Goal: Task Accomplishment & Management: Use online tool/utility

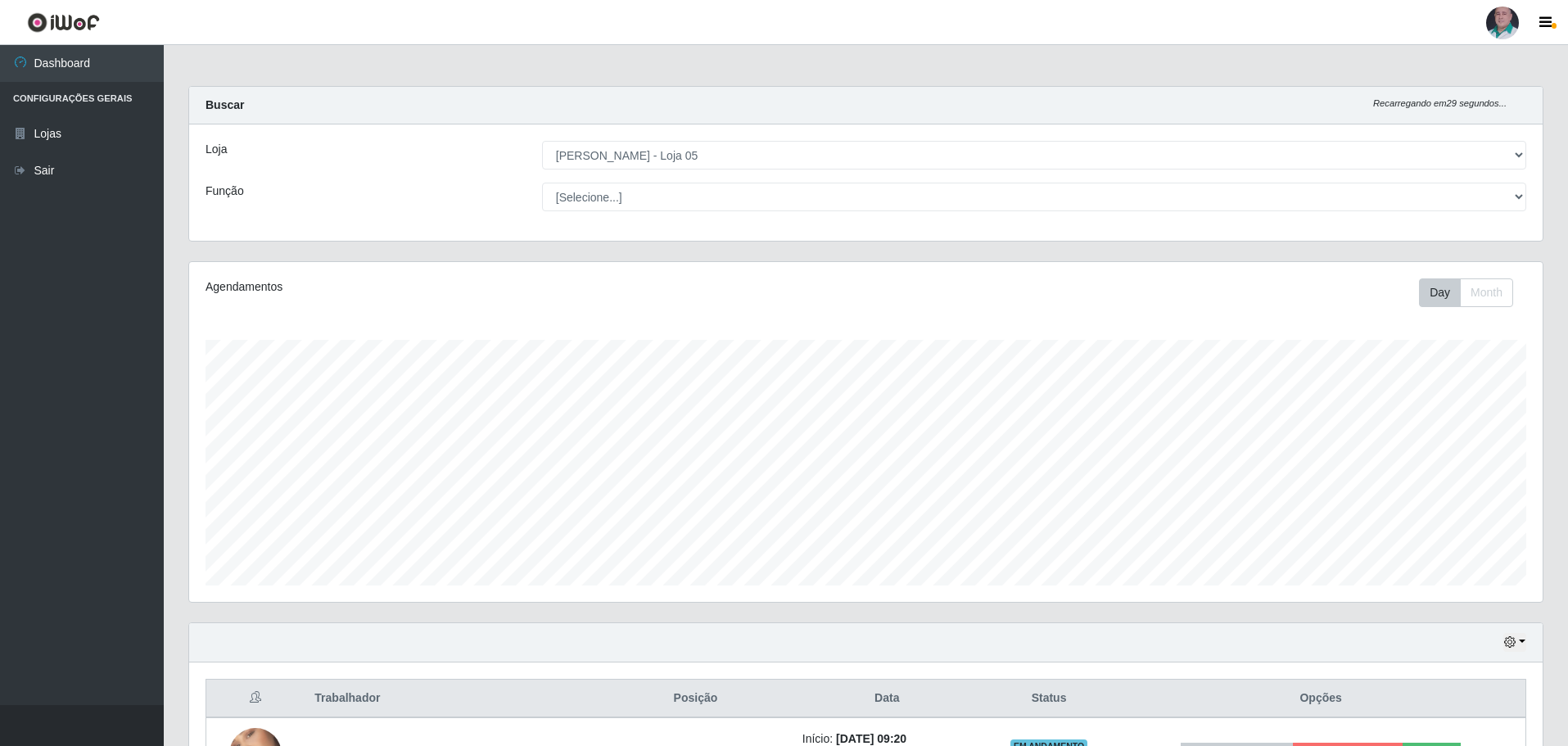
select select "252"
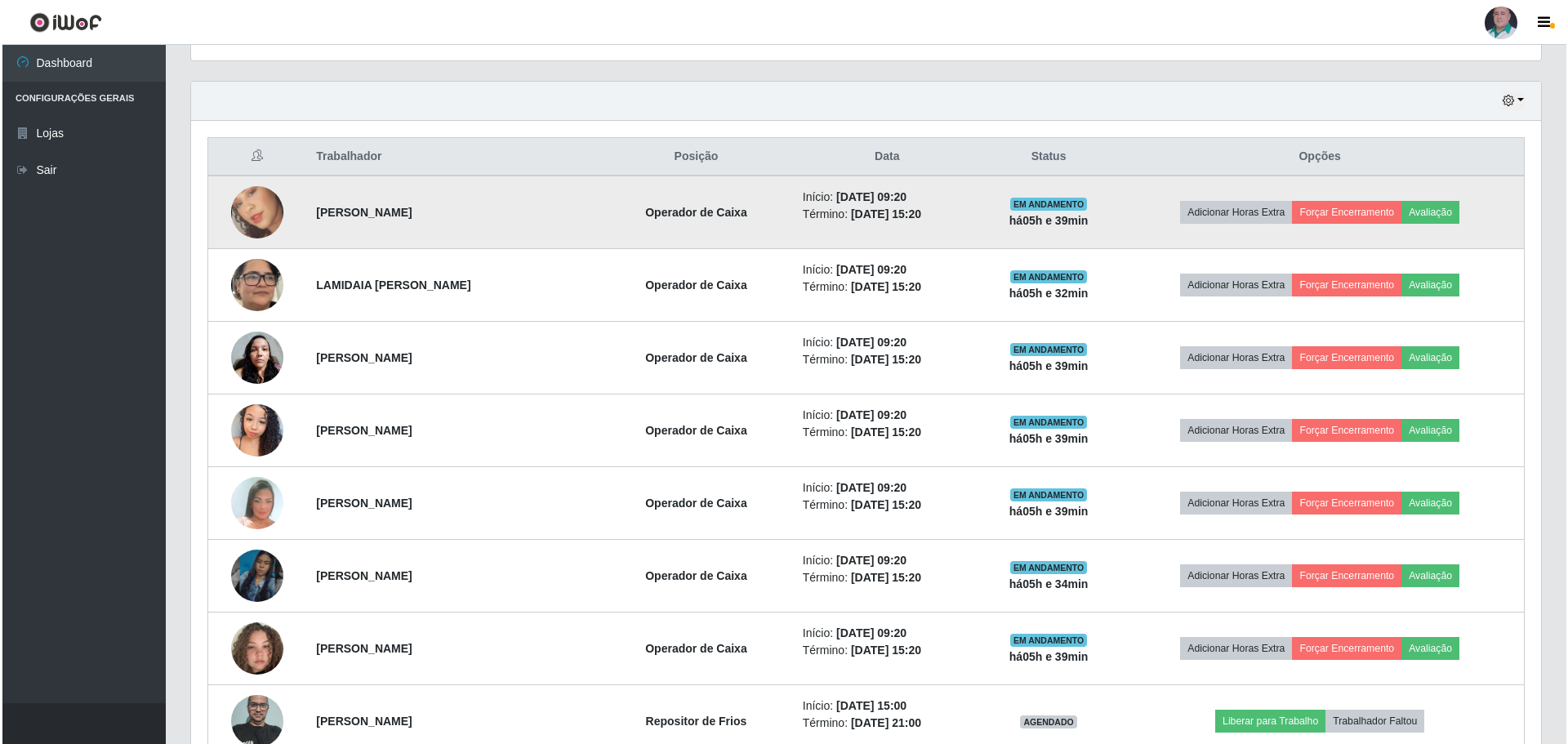
scroll to position [339, 1351]
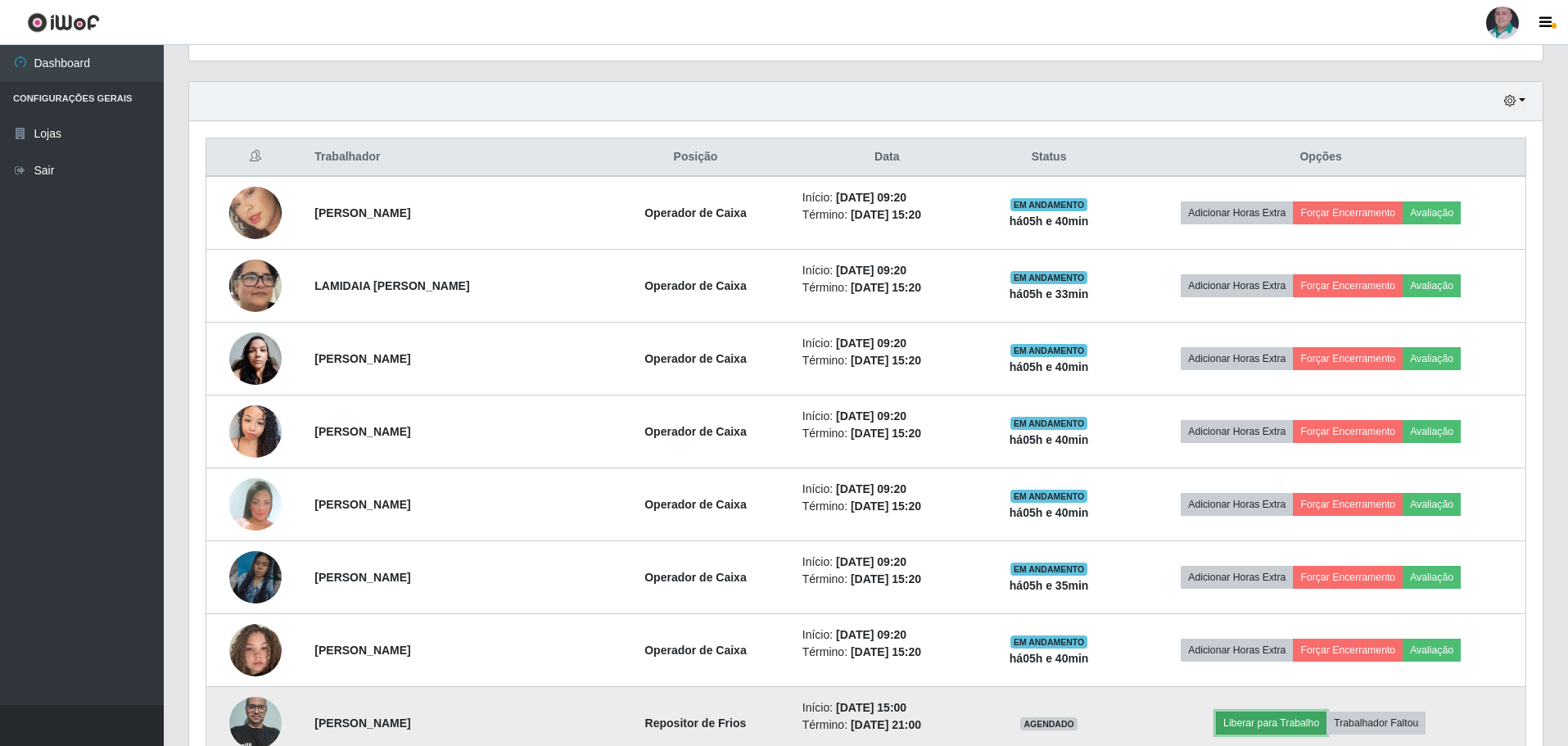
click at [1289, 725] on button "Liberar para Trabalho" at bounding box center [1271, 723] width 110 height 23
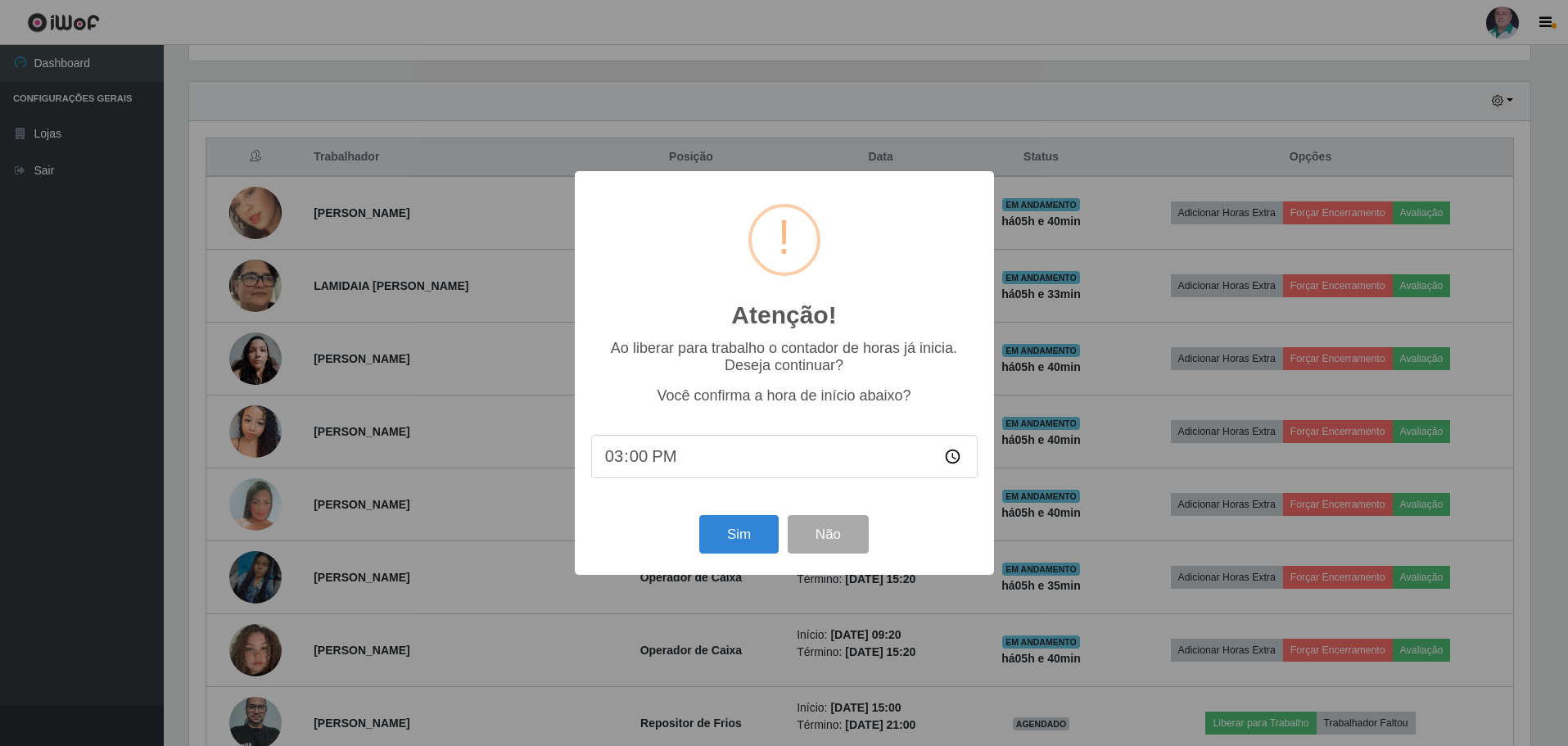
scroll to position [339, 1345]
click at [731, 534] on button "Sim" at bounding box center [741, 534] width 79 height 39
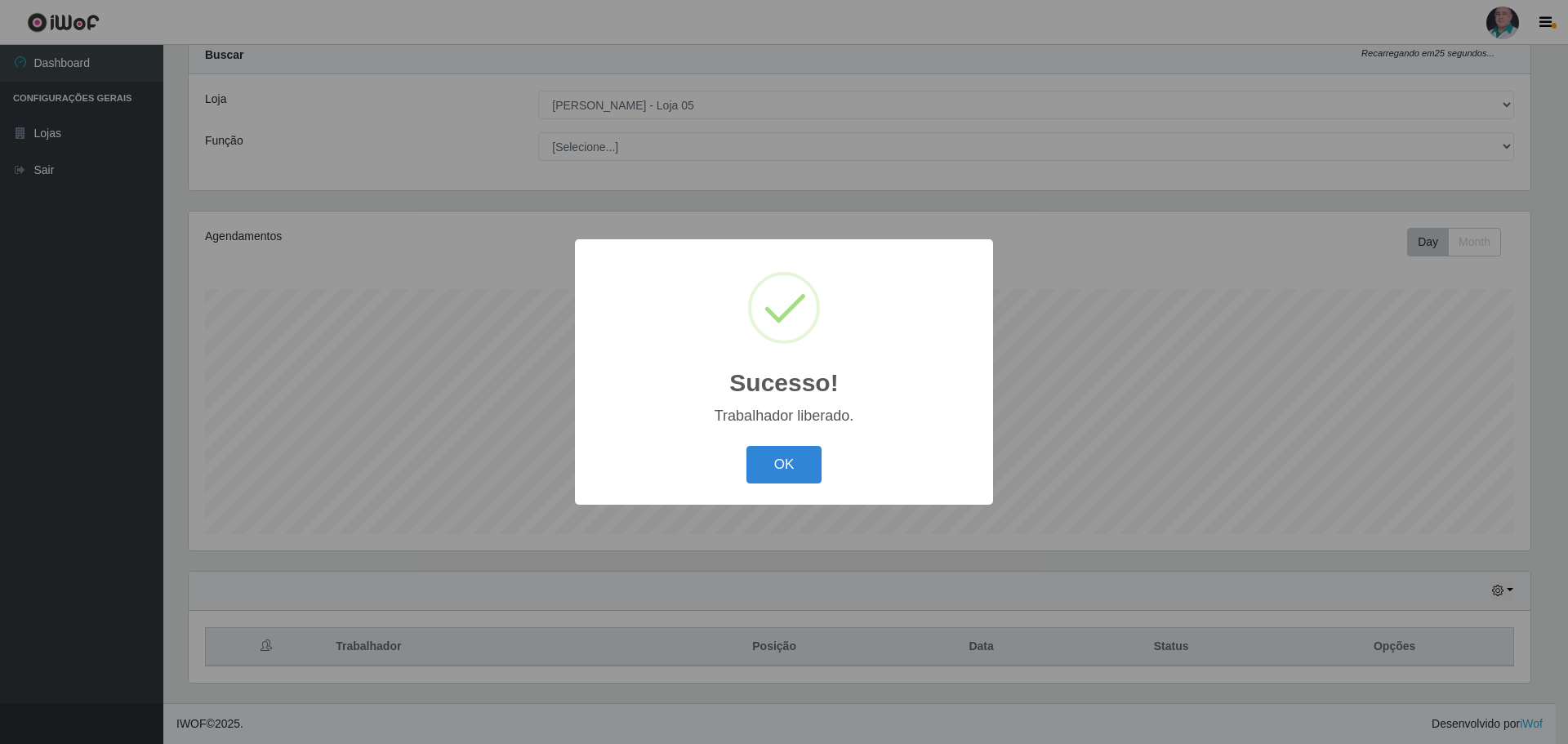
click at [797, 443] on div "OK Cancel" at bounding box center [784, 463] width 385 height 47
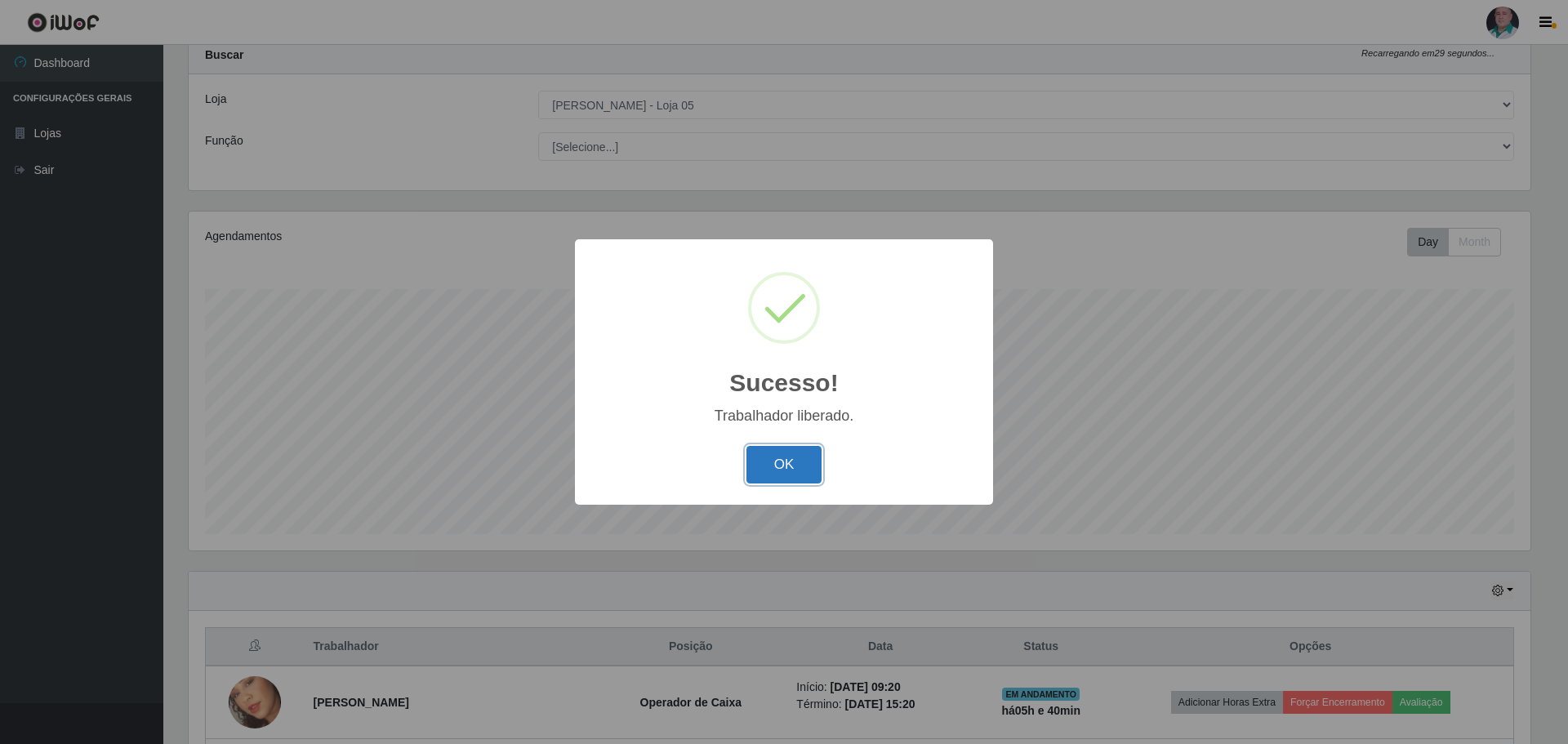
click at [785, 462] on button "OK" at bounding box center [785, 465] width 76 height 39
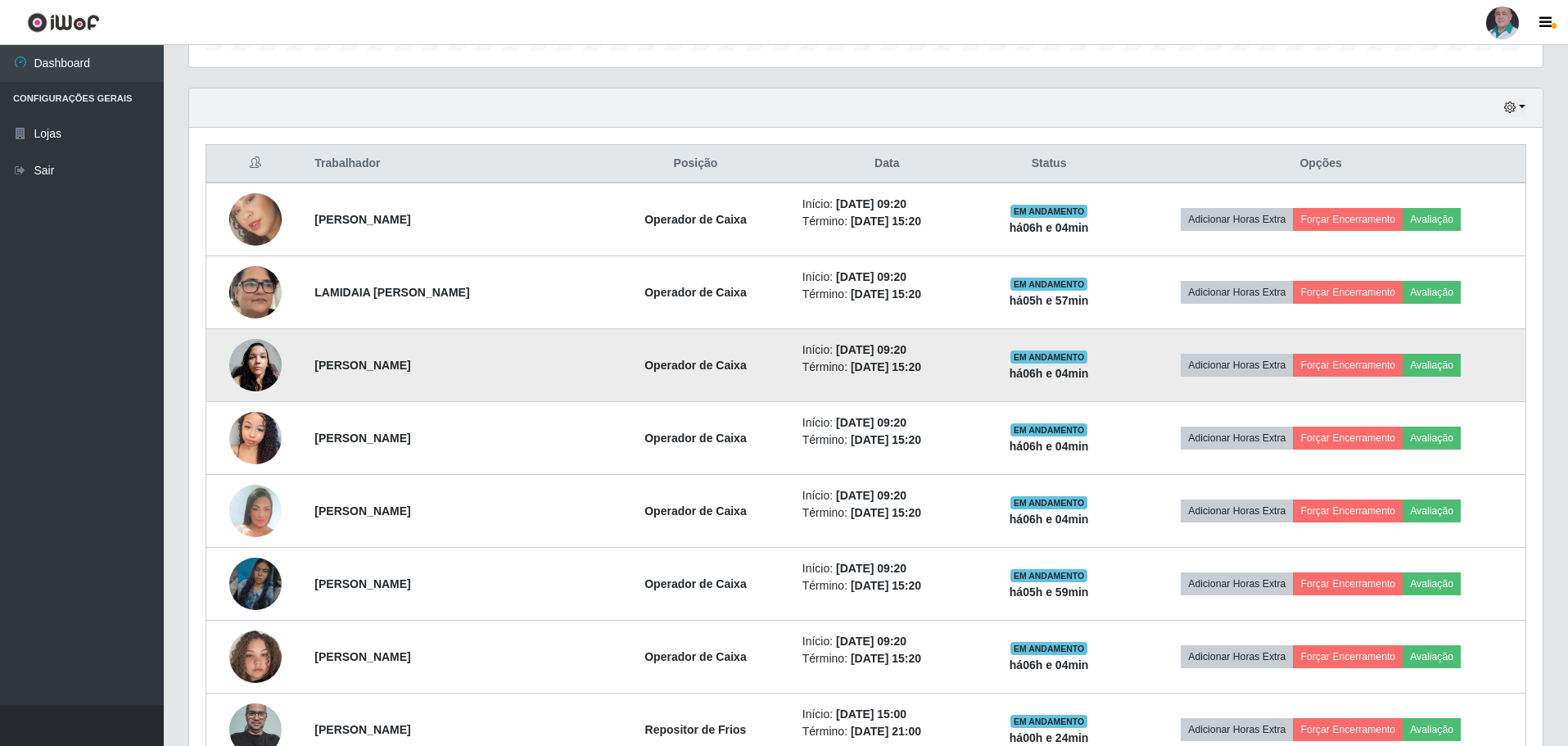
scroll to position [623, 0]
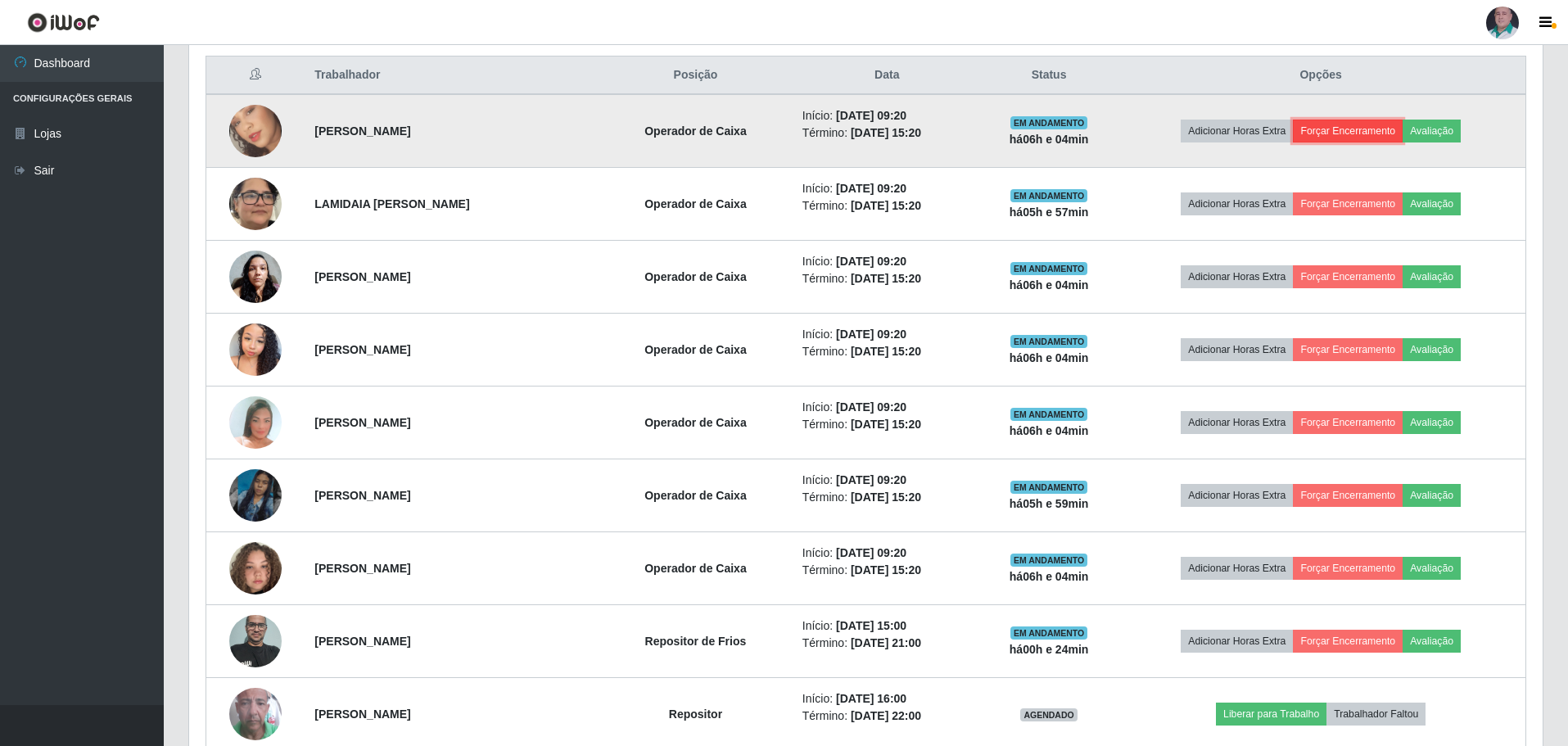
click at [1371, 133] on button "Forçar Encerramento" at bounding box center [1348, 131] width 109 height 23
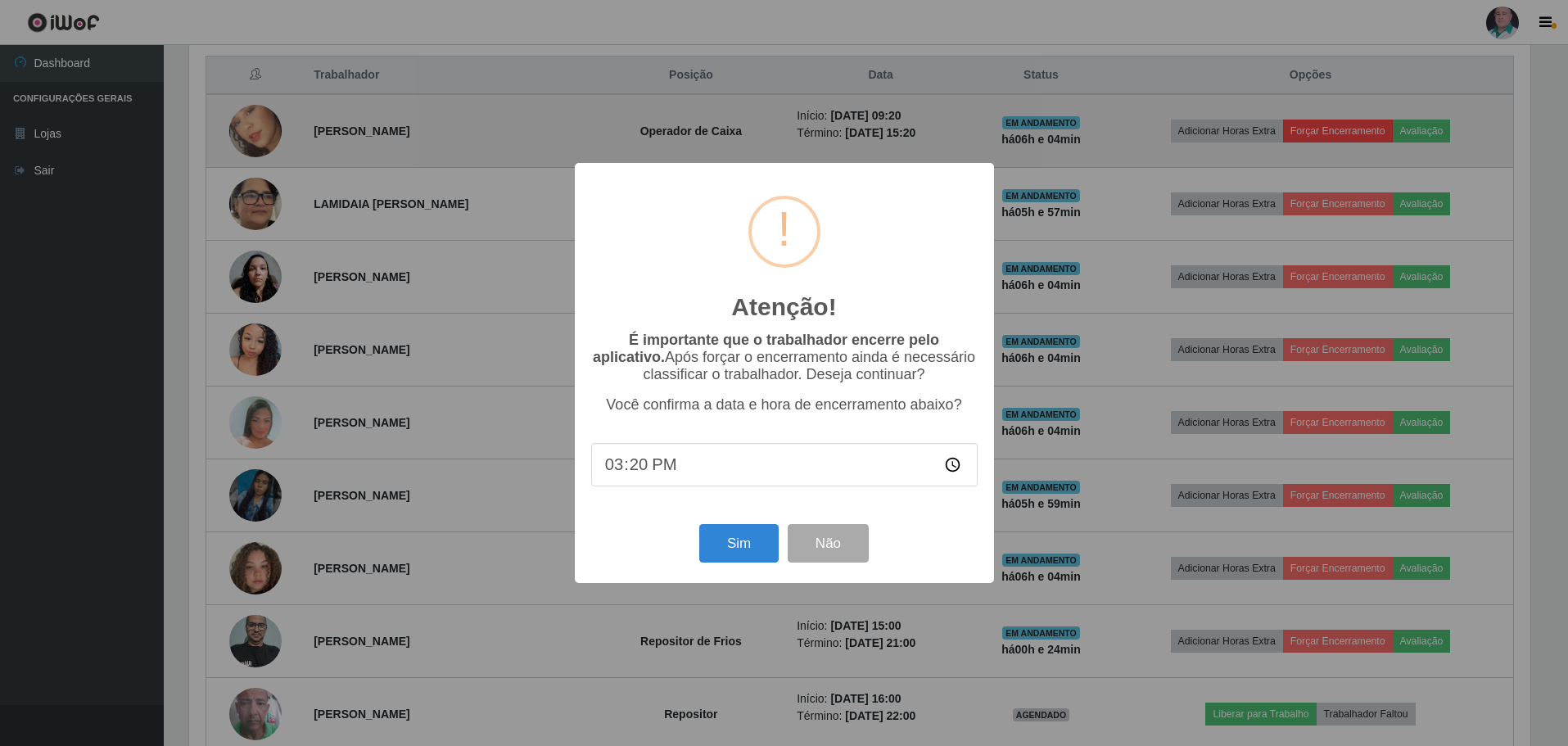
scroll to position [339, 1345]
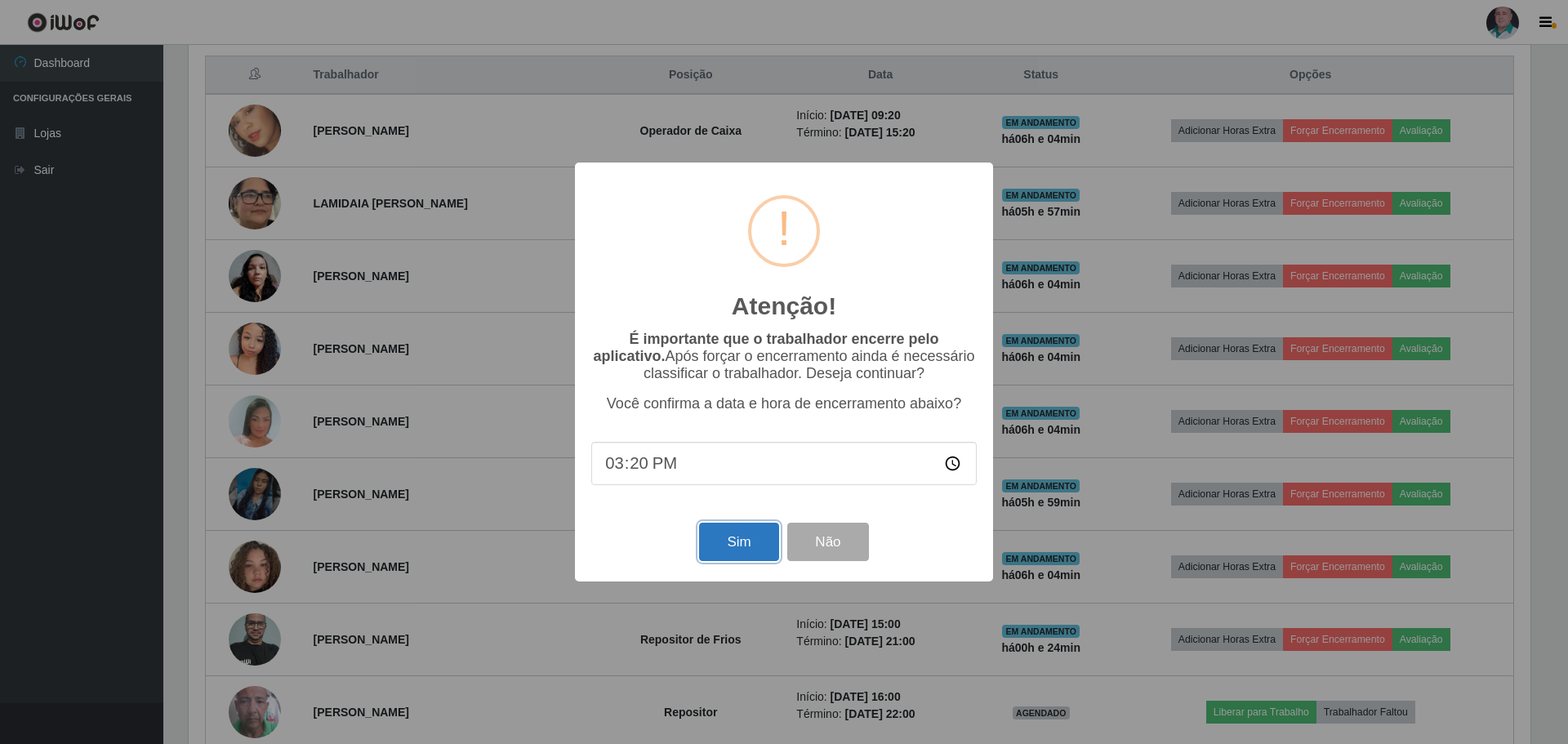
click at [736, 548] on button "Sim" at bounding box center [739, 542] width 79 height 39
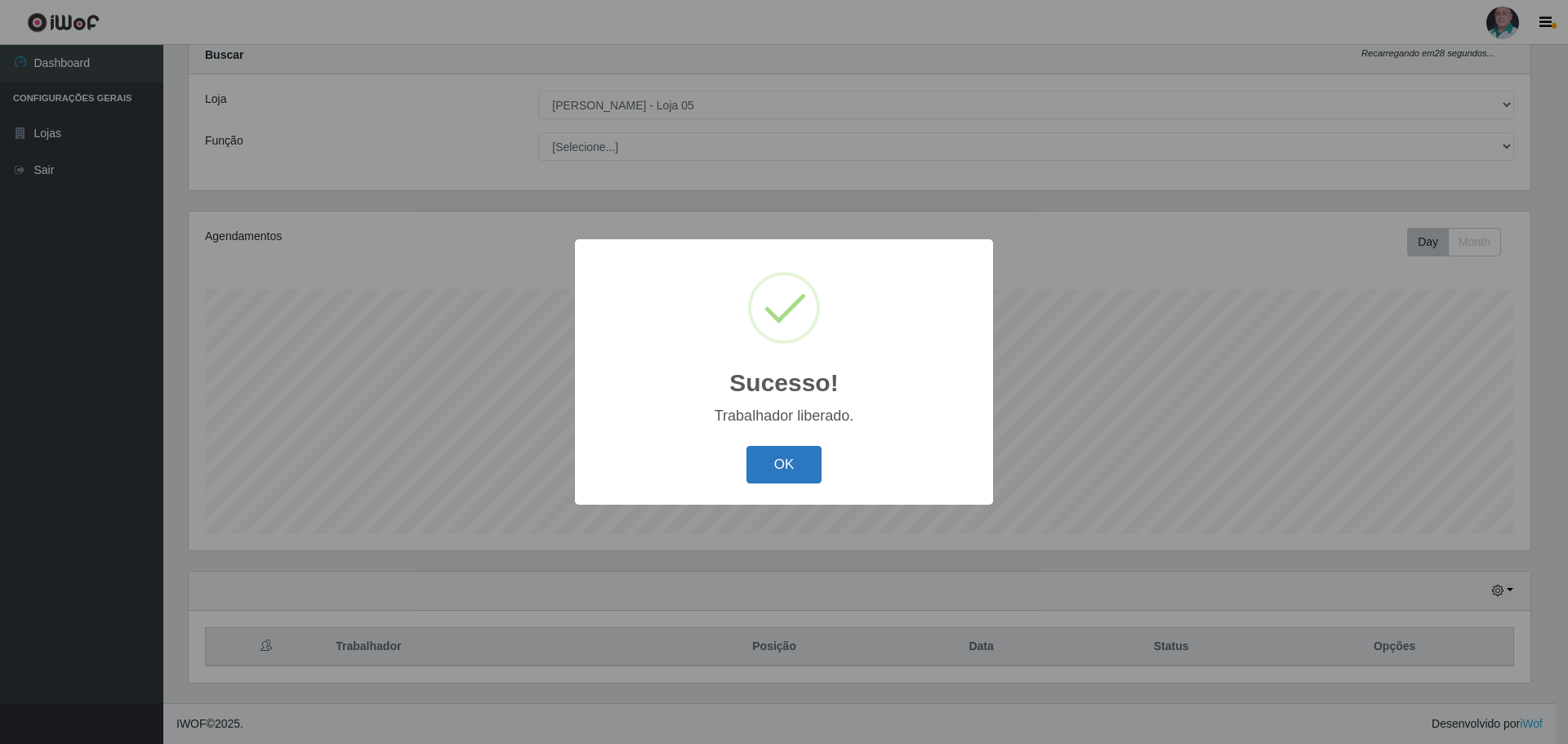
click at [806, 461] on button "OK" at bounding box center [785, 465] width 76 height 39
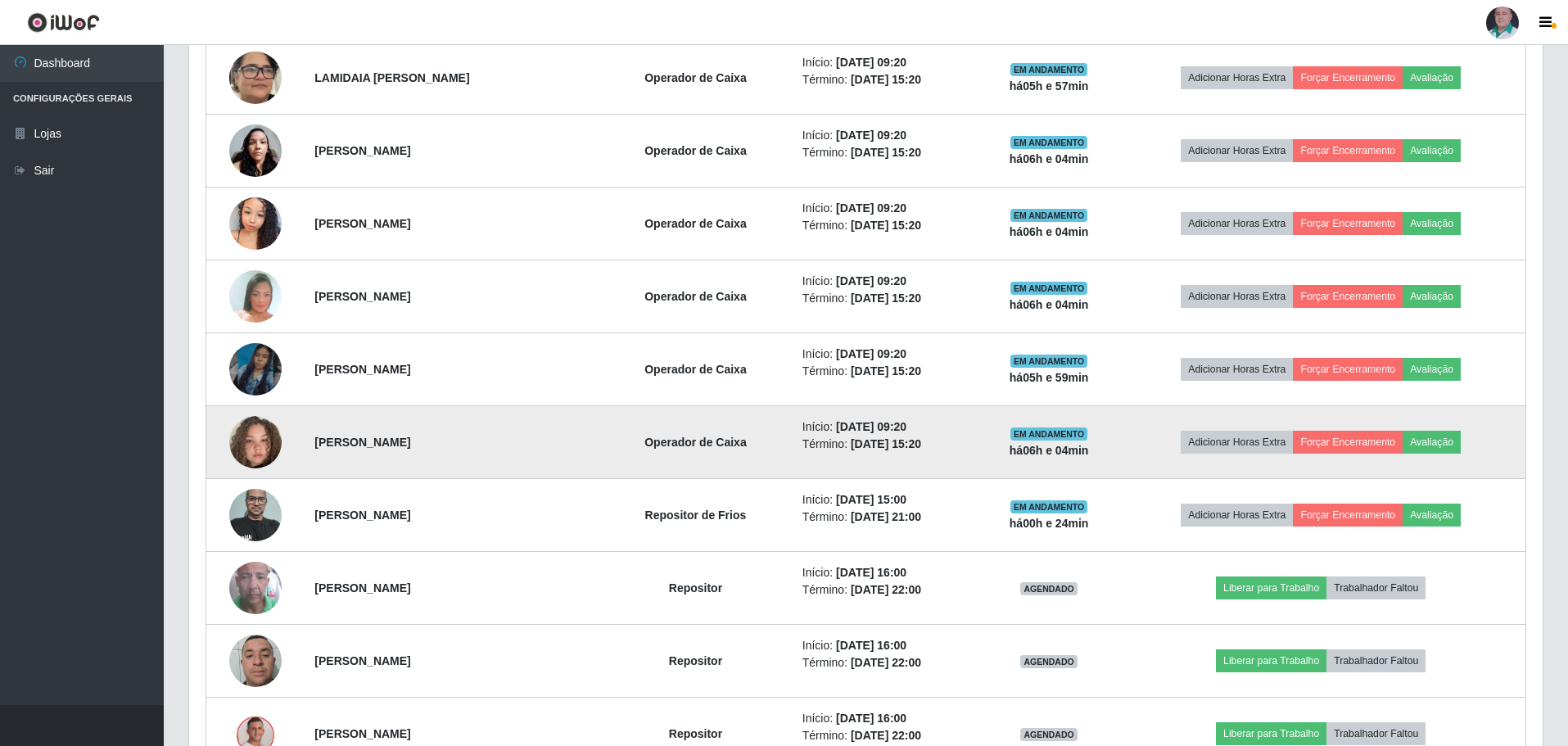
scroll to position [705, 0]
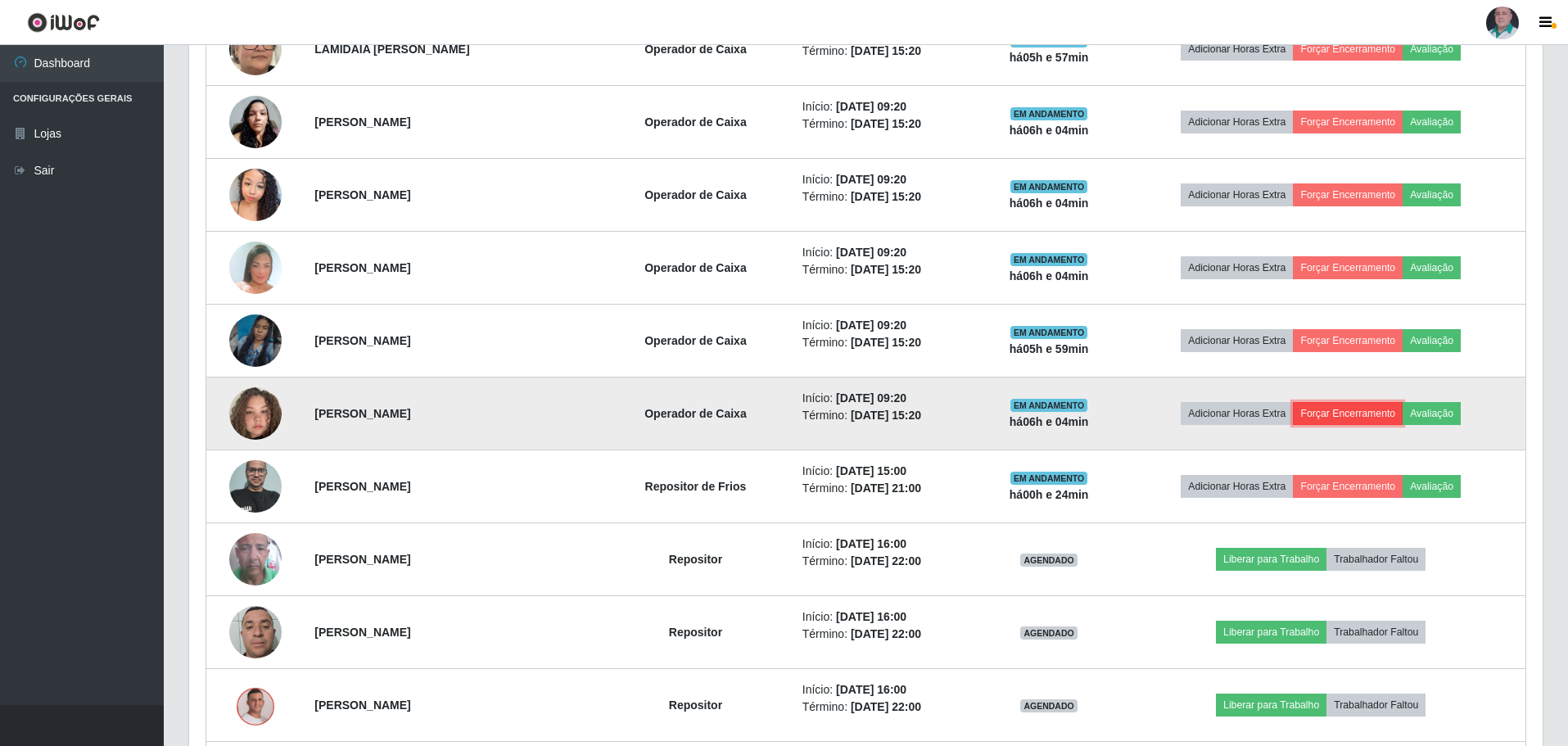
click at [1355, 412] on button "Forçar Encerramento" at bounding box center [1348, 414] width 109 height 23
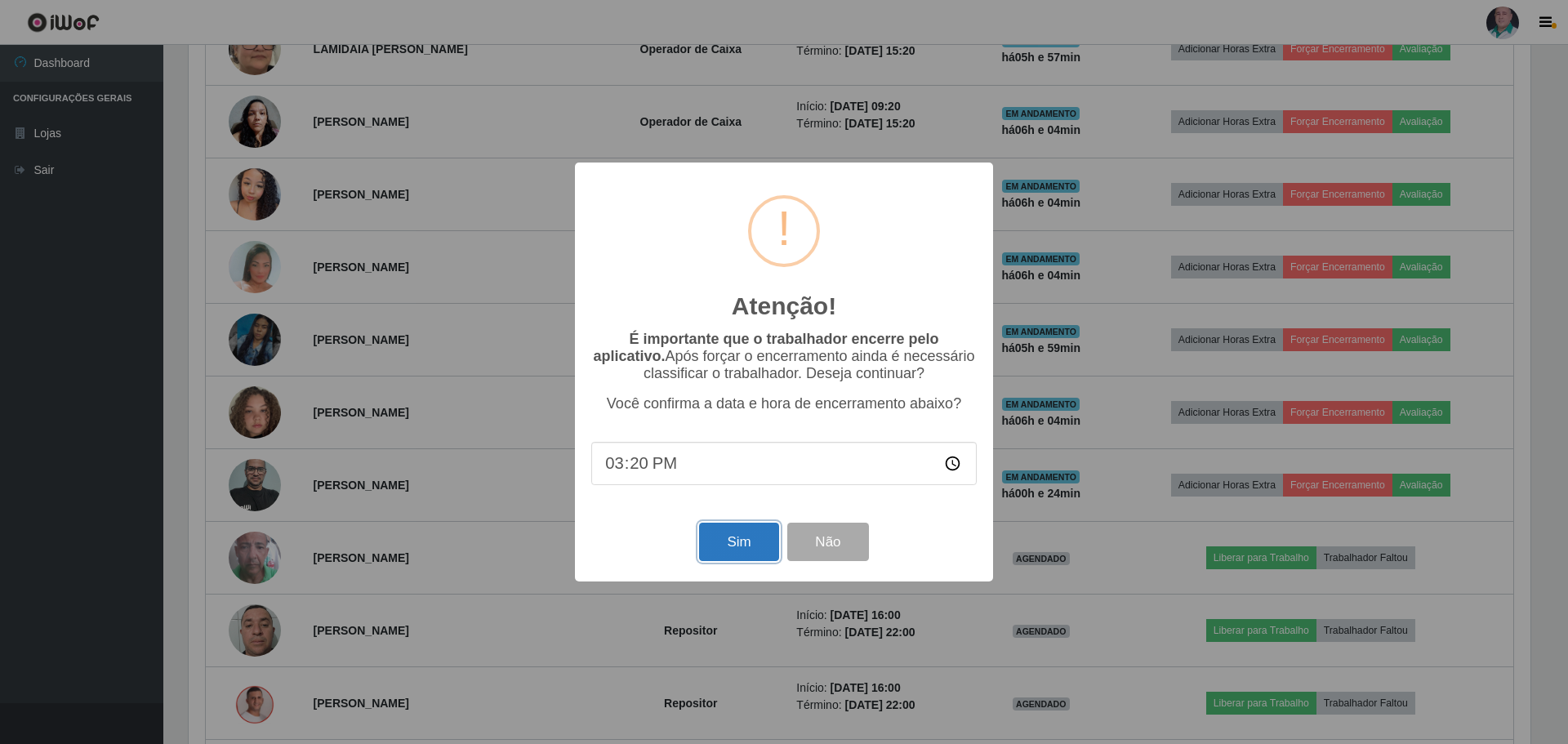
click at [730, 543] on button "Sim" at bounding box center [739, 542] width 79 height 39
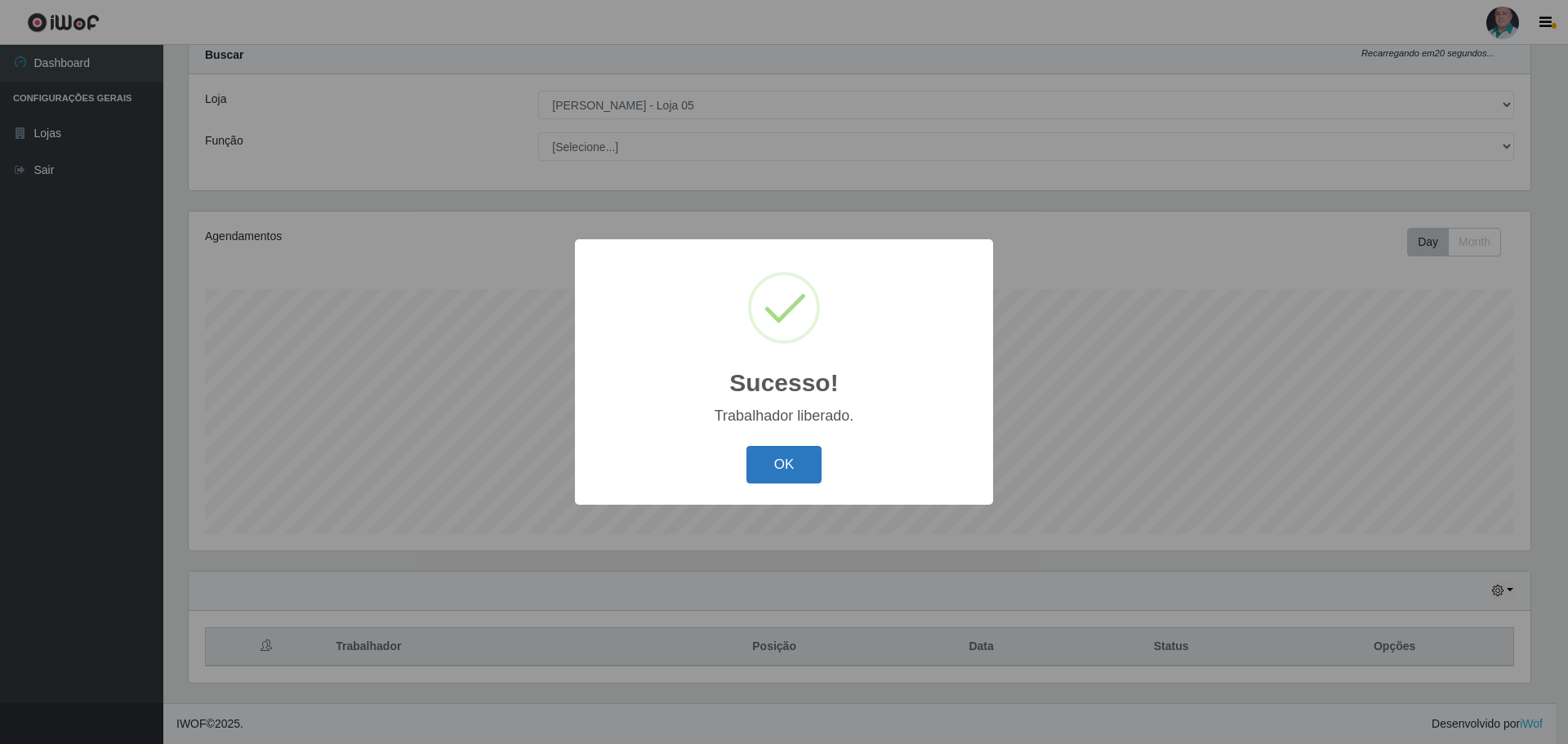
click at [782, 466] on button "OK" at bounding box center [785, 465] width 76 height 39
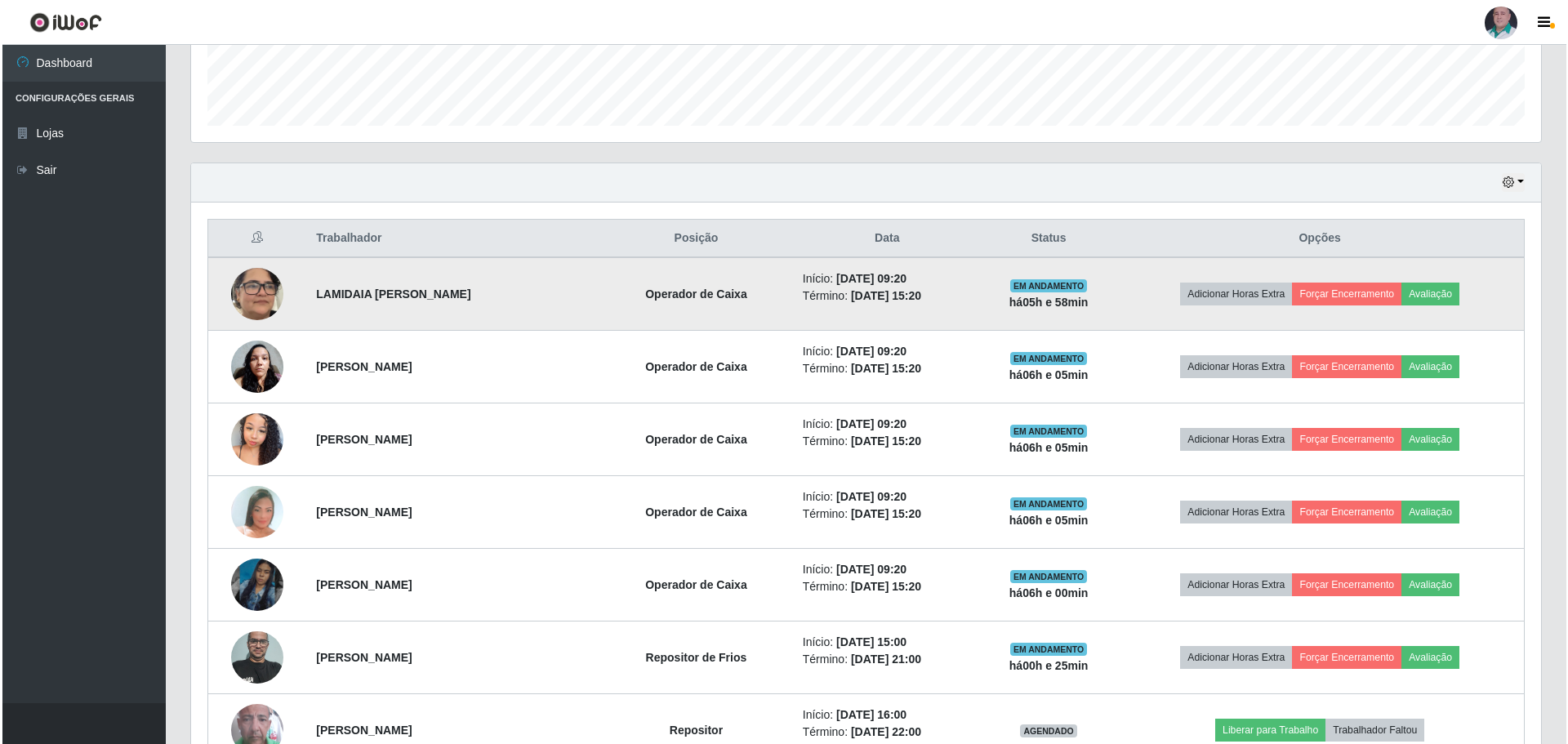
scroll to position [540, 0]
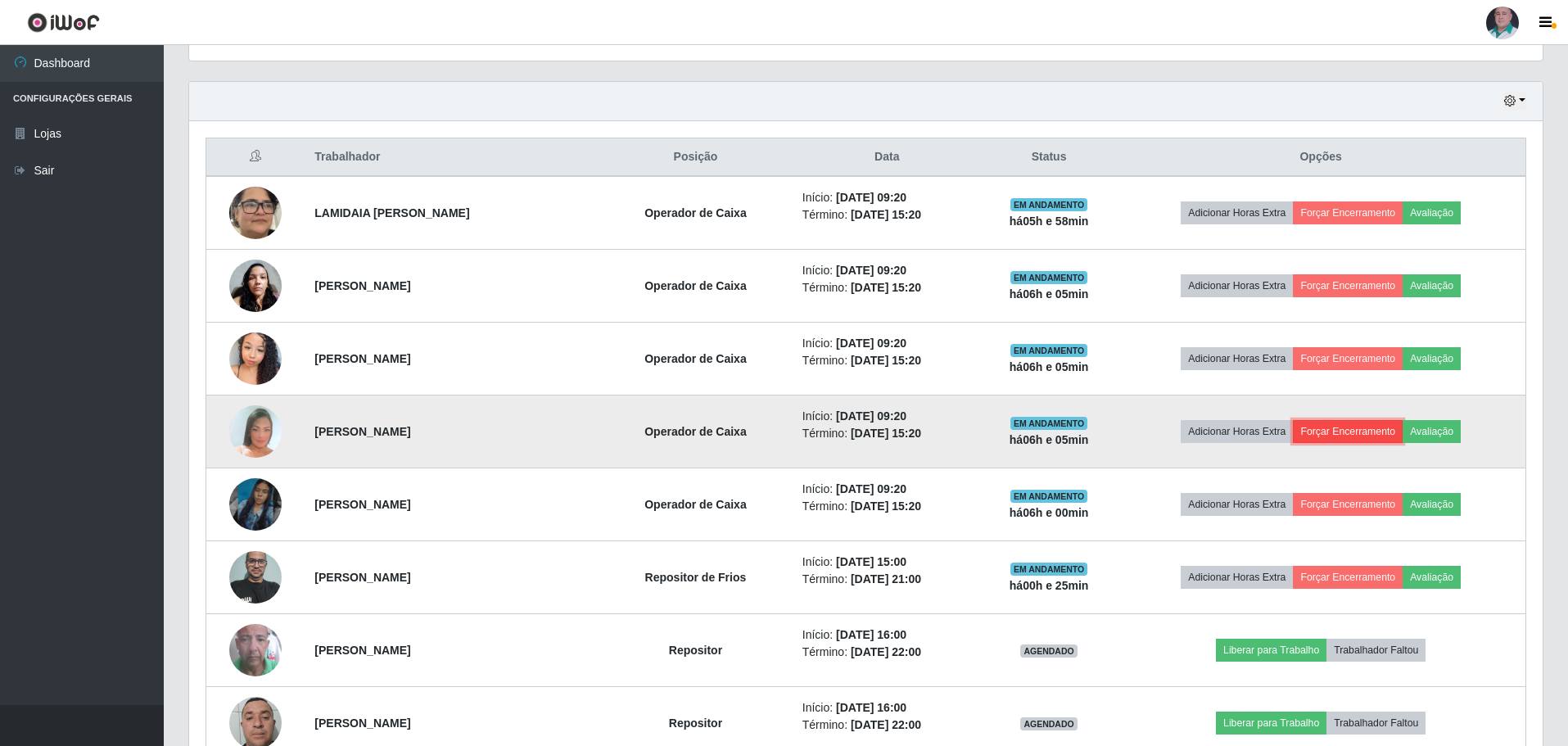
click at [1355, 432] on button "Forçar Encerramento" at bounding box center [1348, 431] width 109 height 23
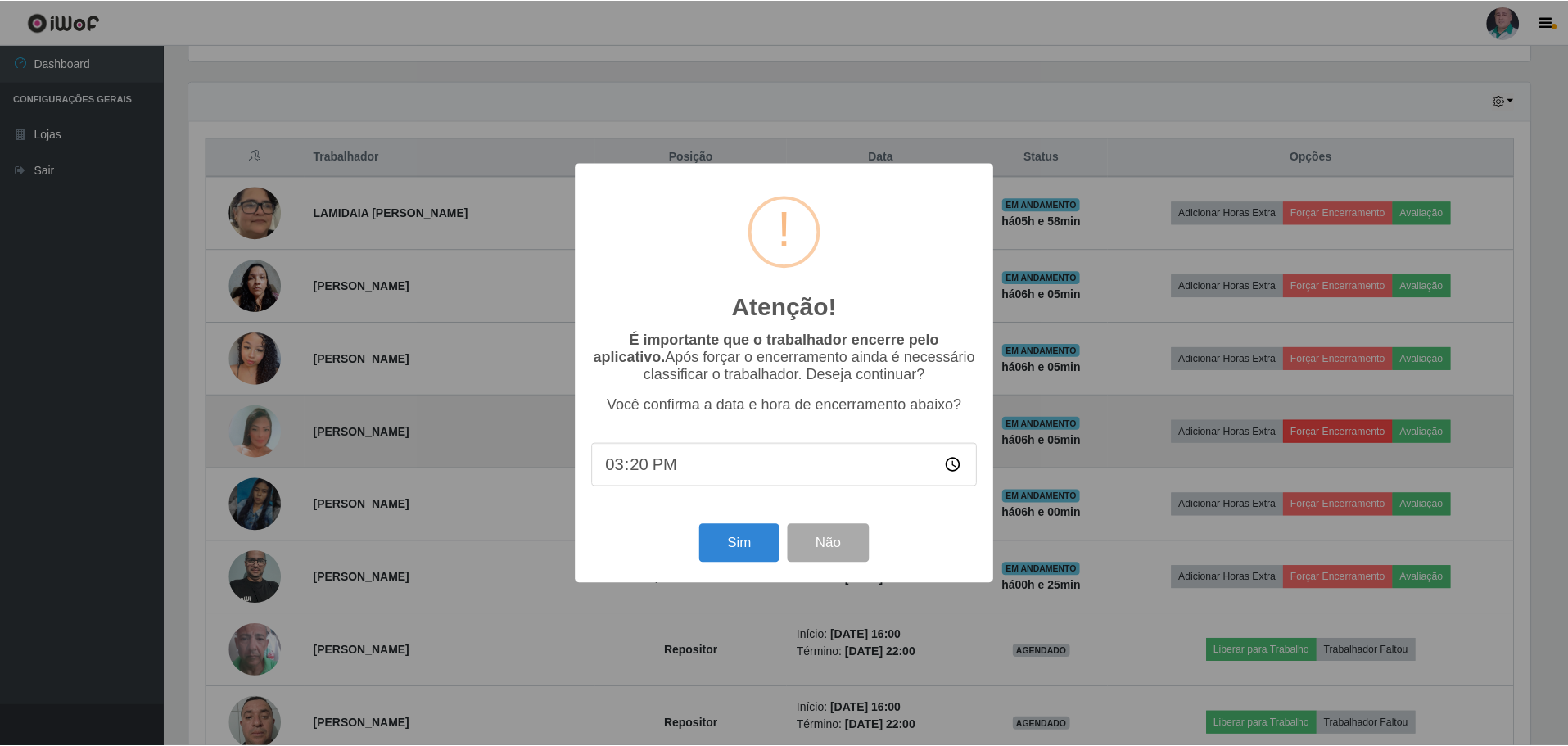
scroll to position [339, 1345]
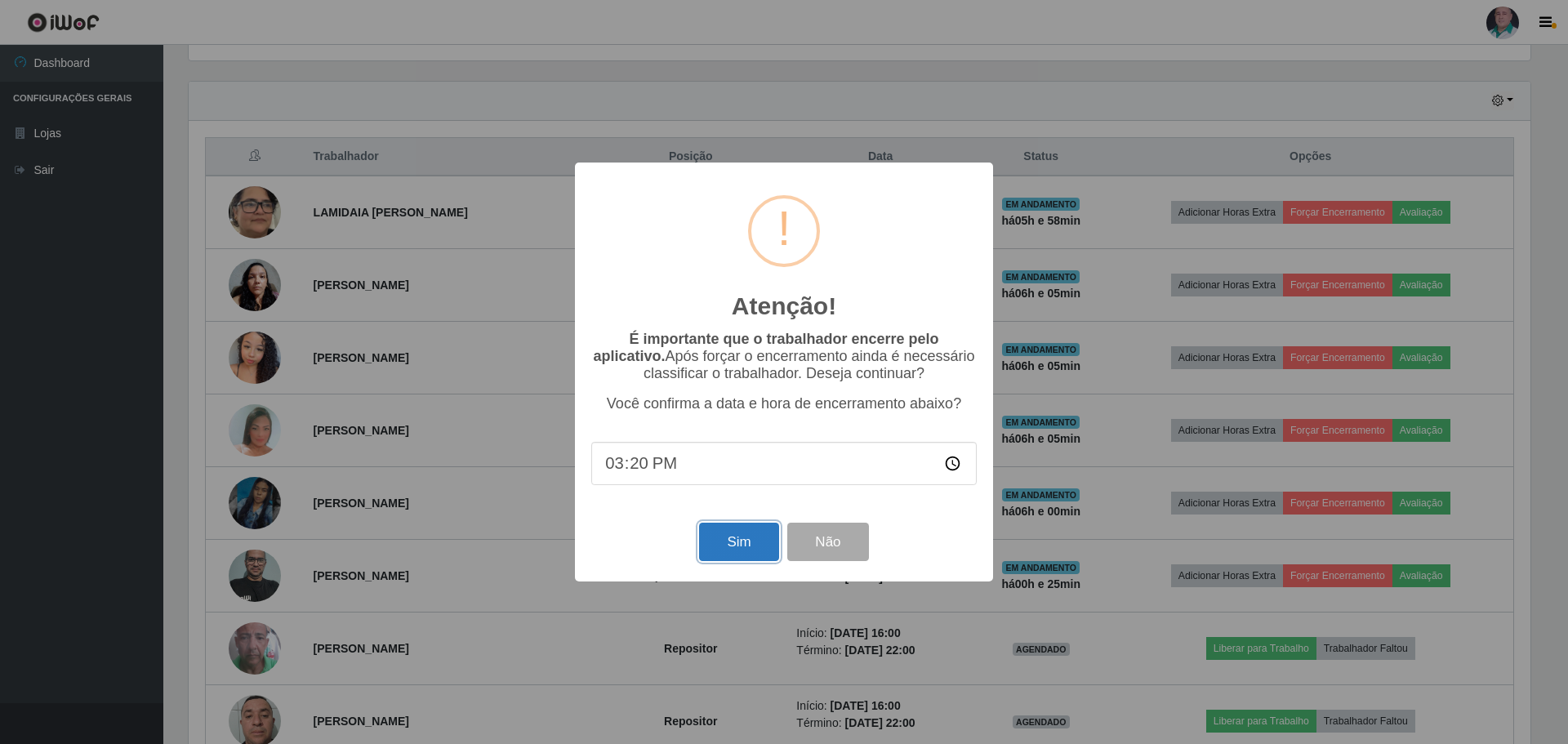
click at [746, 541] on button "Sim" at bounding box center [739, 542] width 79 height 39
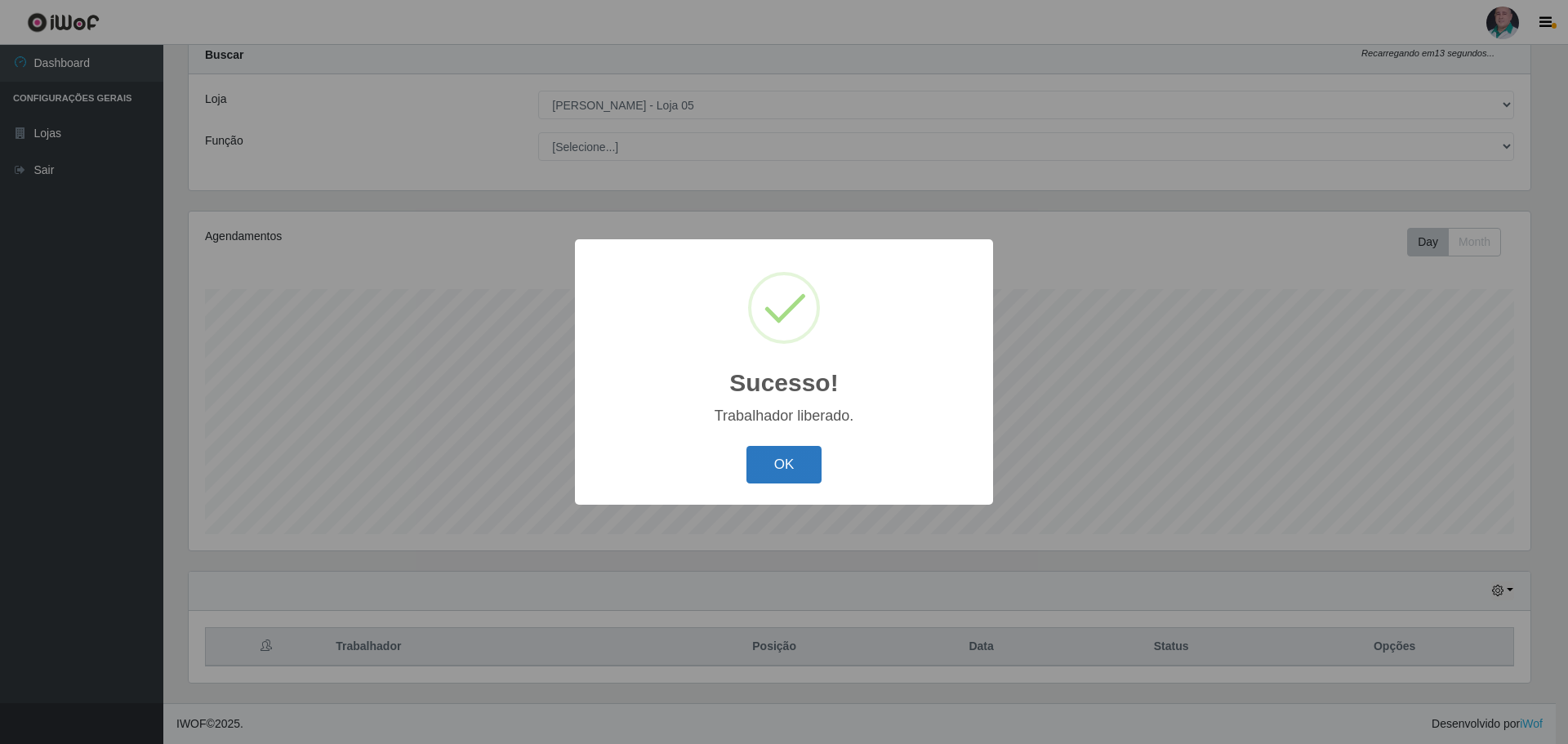
click at [770, 472] on button "OK" at bounding box center [785, 465] width 76 height 39
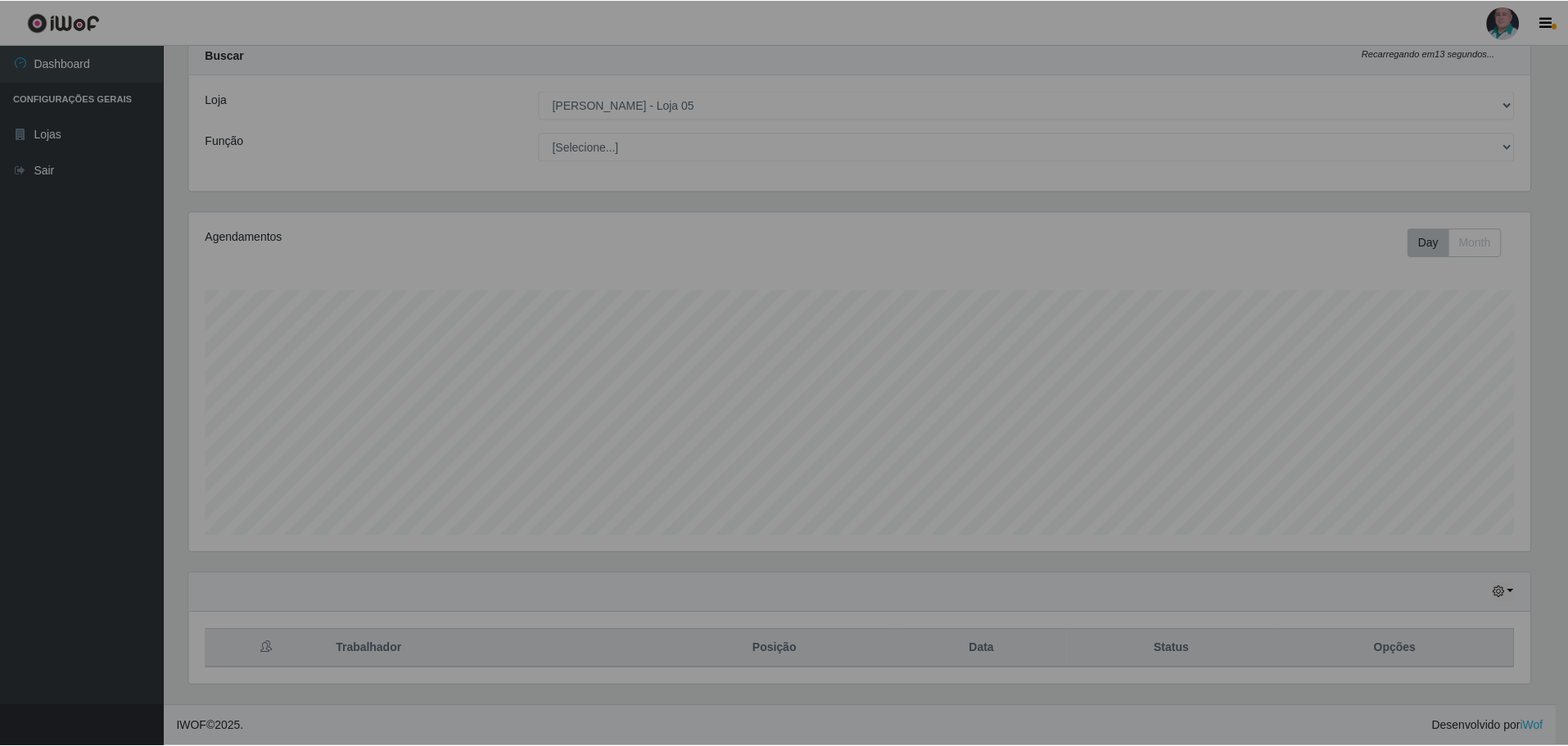
scroll to position [0, 0]
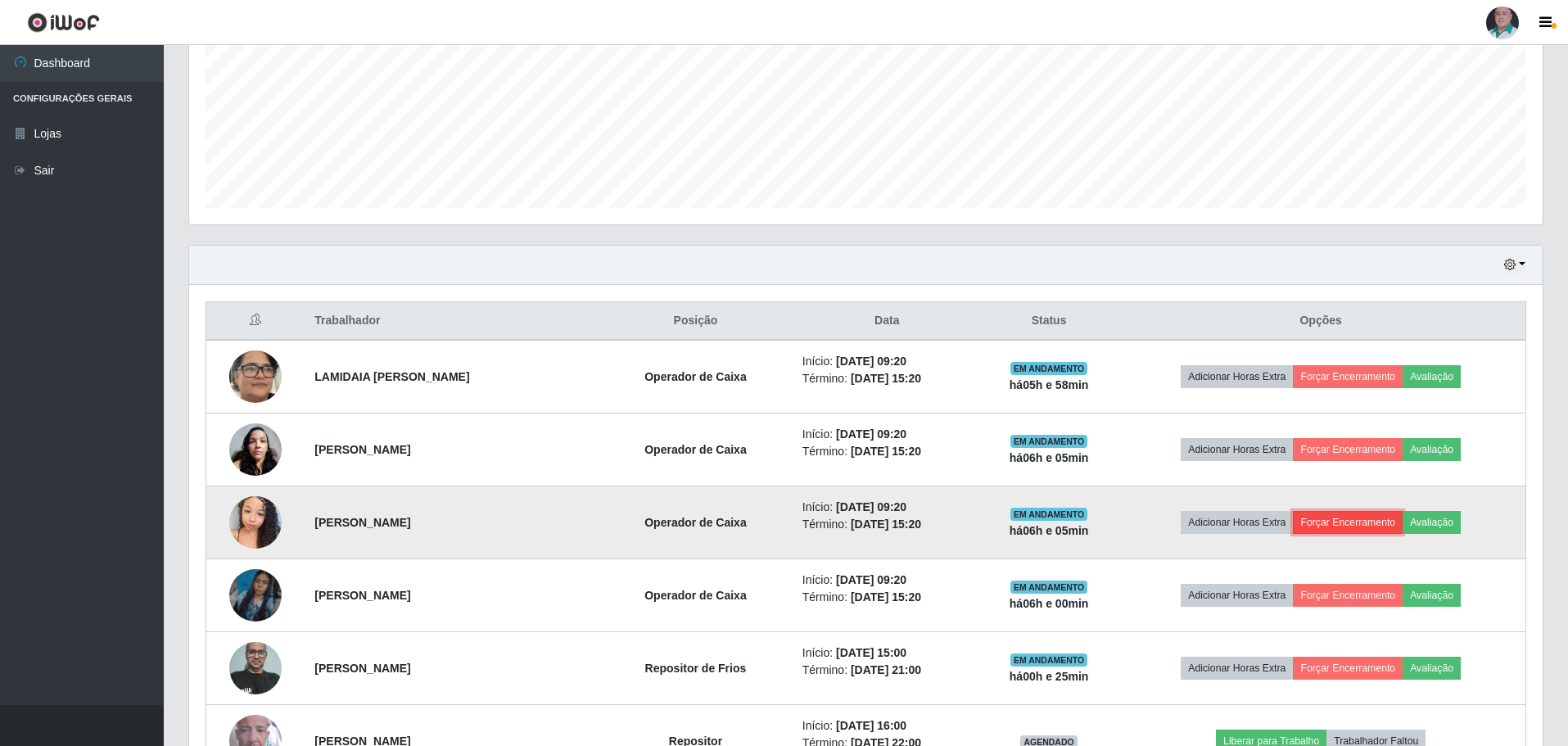
click at [1386, 517] on button "Forçar Encerramento" at bounding box center [1348, 522] width 109 height 23
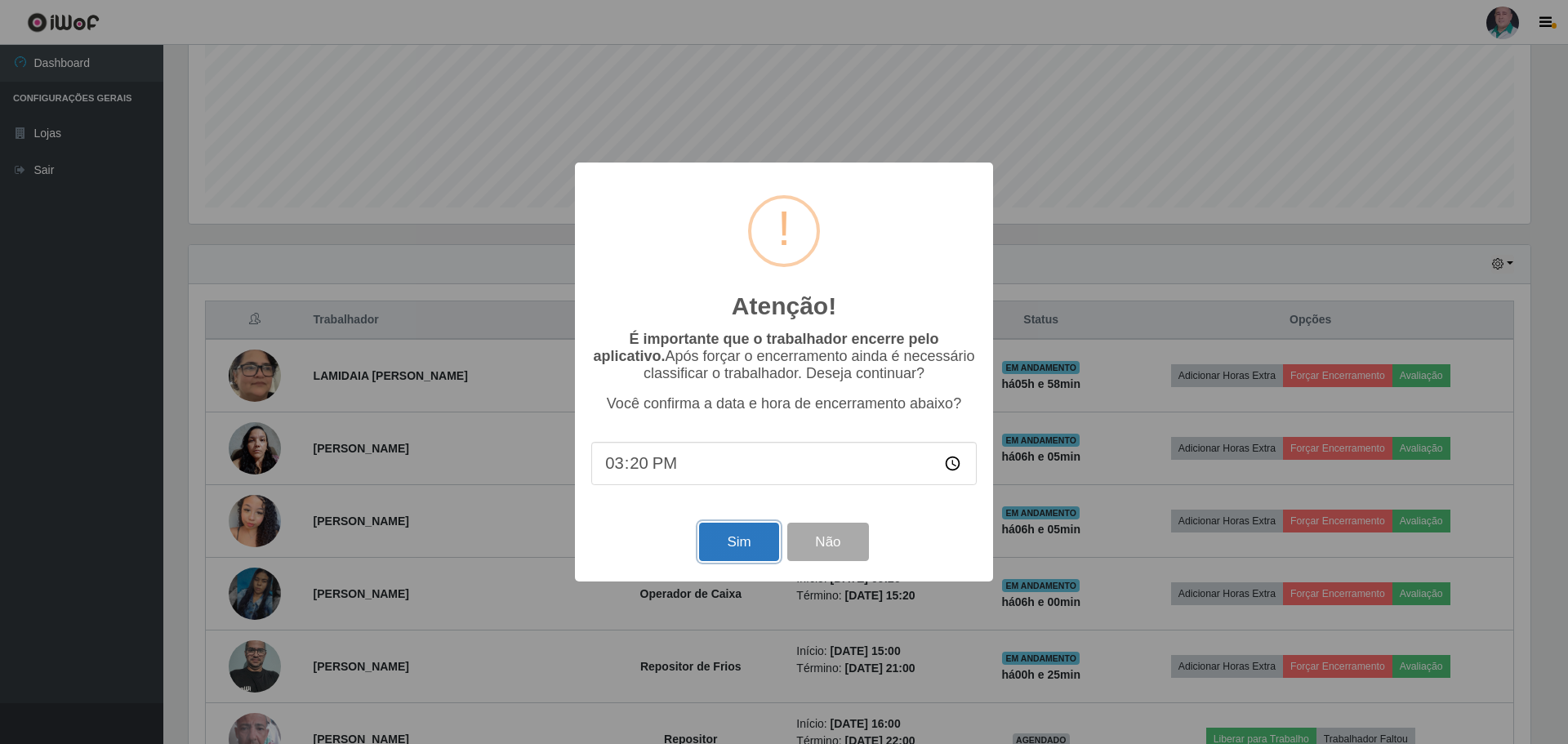
click at [721, 549] on button "Sim" at bounding box center [739, 542] width 79 height 39
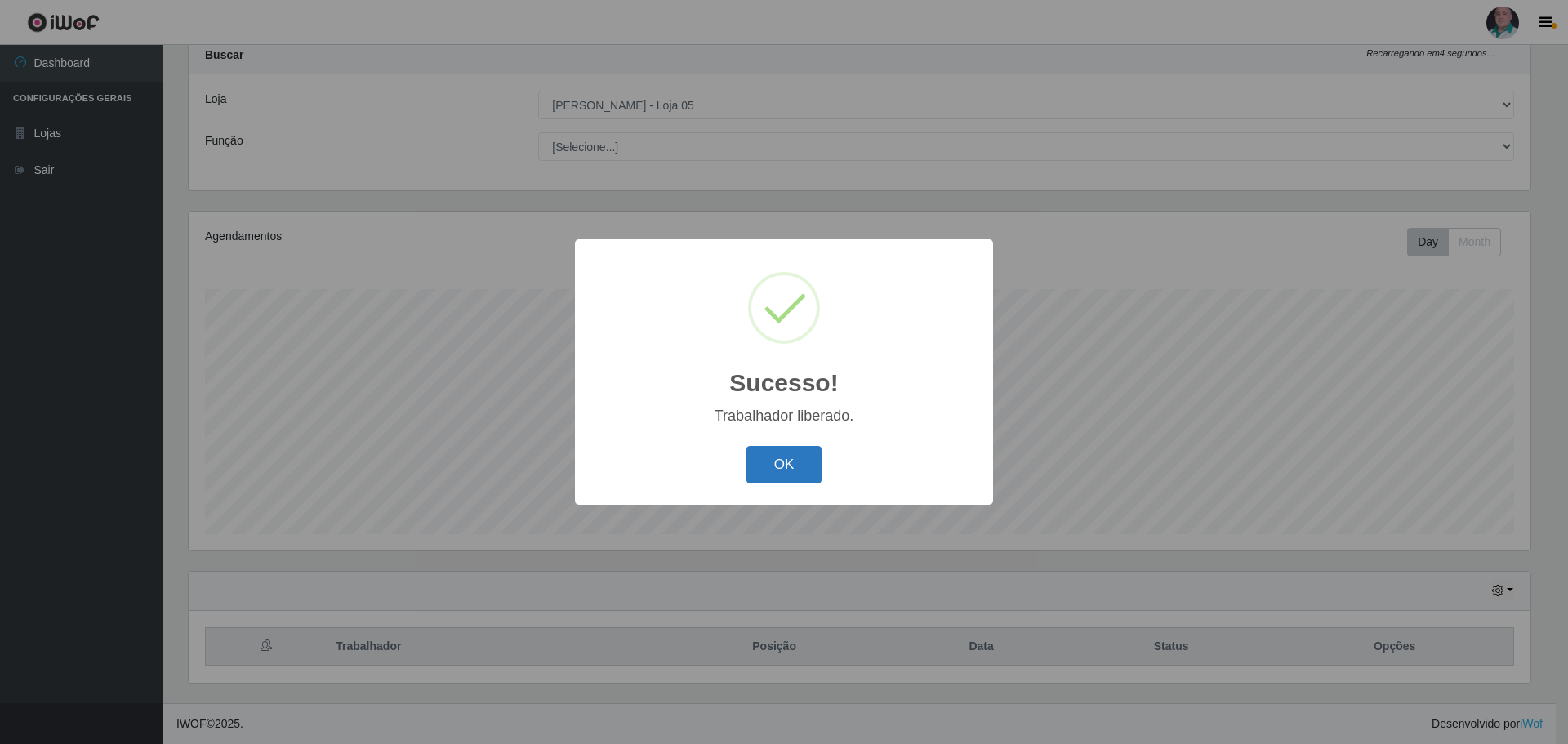
click at [773, 464] on button "OK" at bounding box center [785, 465] width 76 height 39
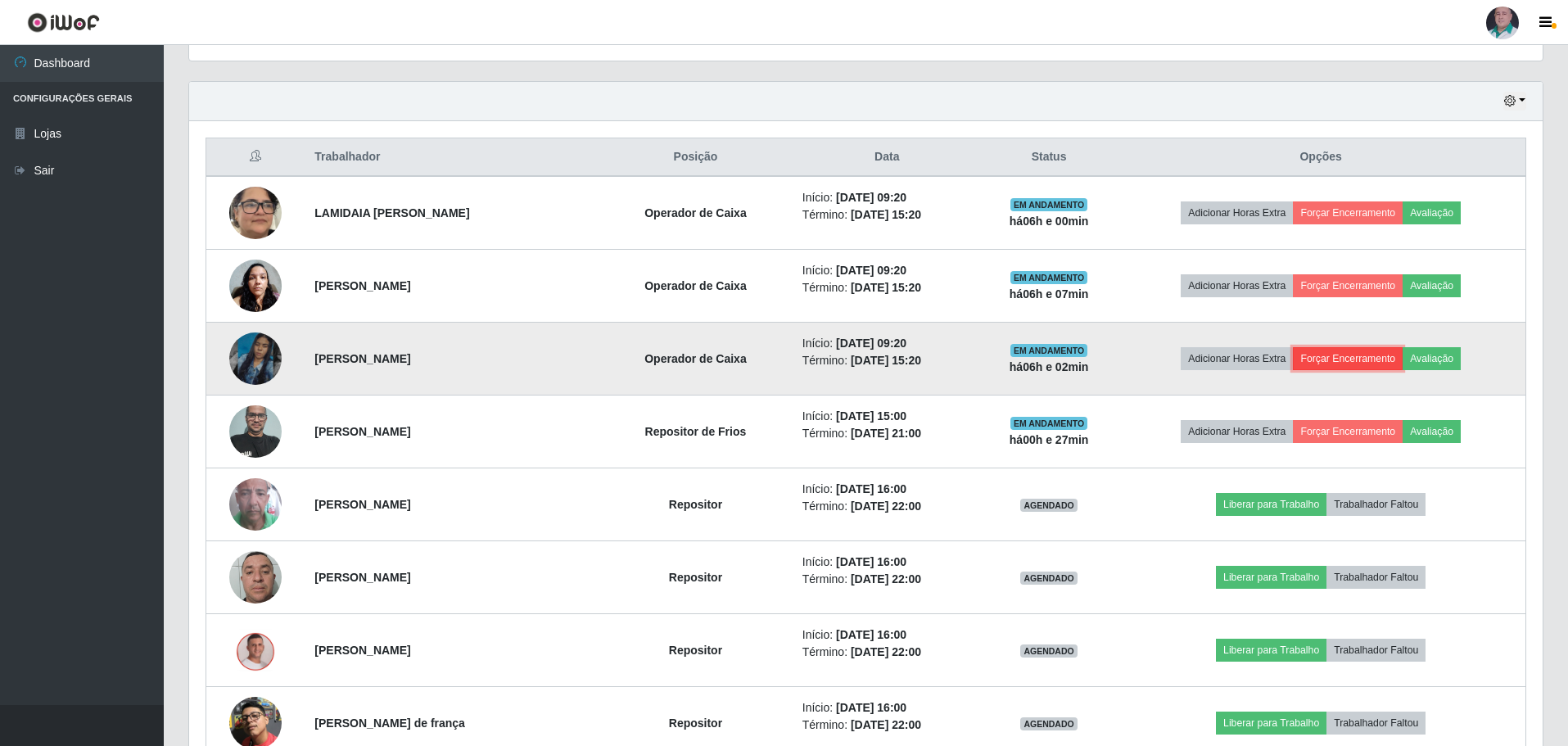
click at [1343, 357] on button "Forçar Encerramento" at bounding box center [1348, 359] width 109 height 23
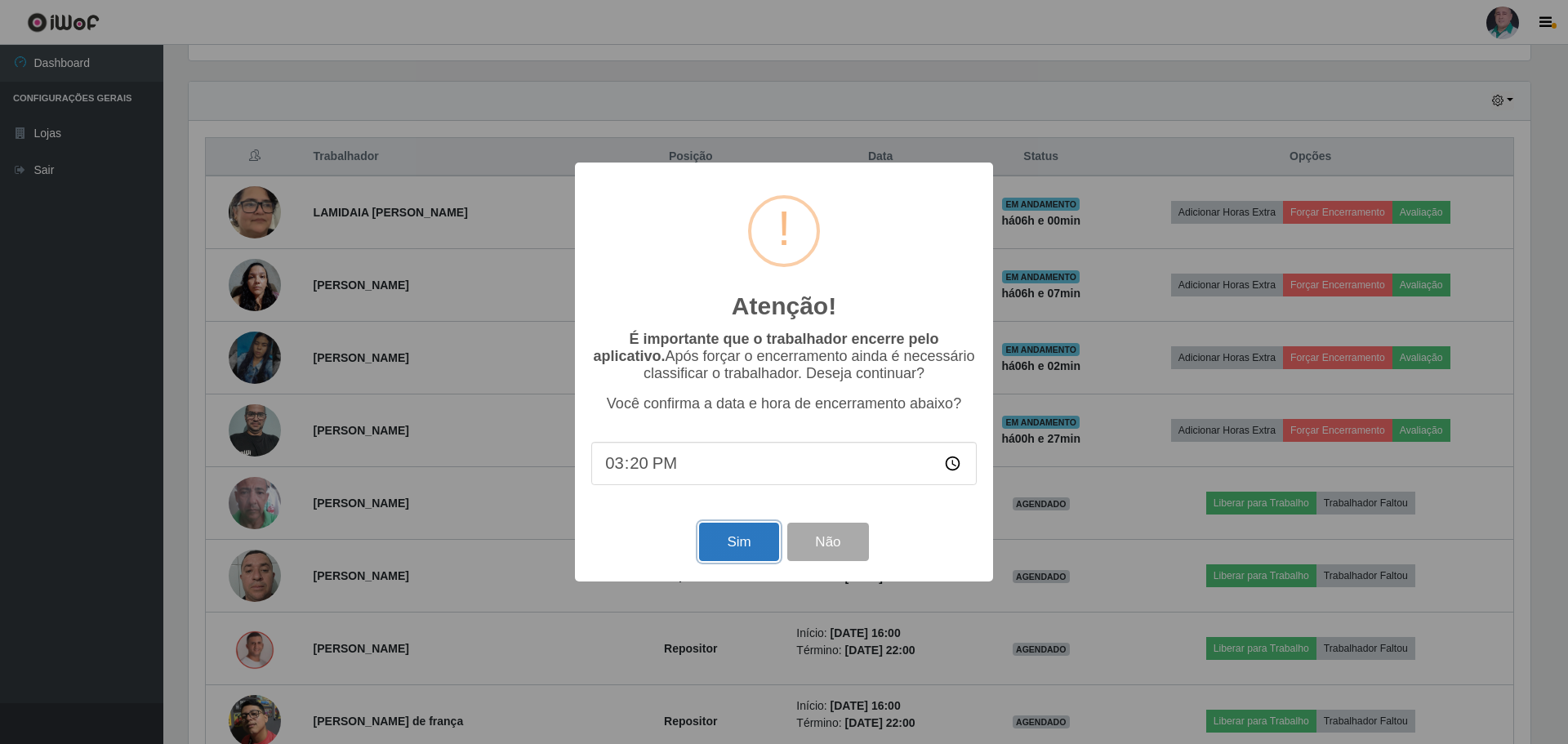
click at [714, 551] on button "Sim" at bounding box center [739, 542] width 79 height 39
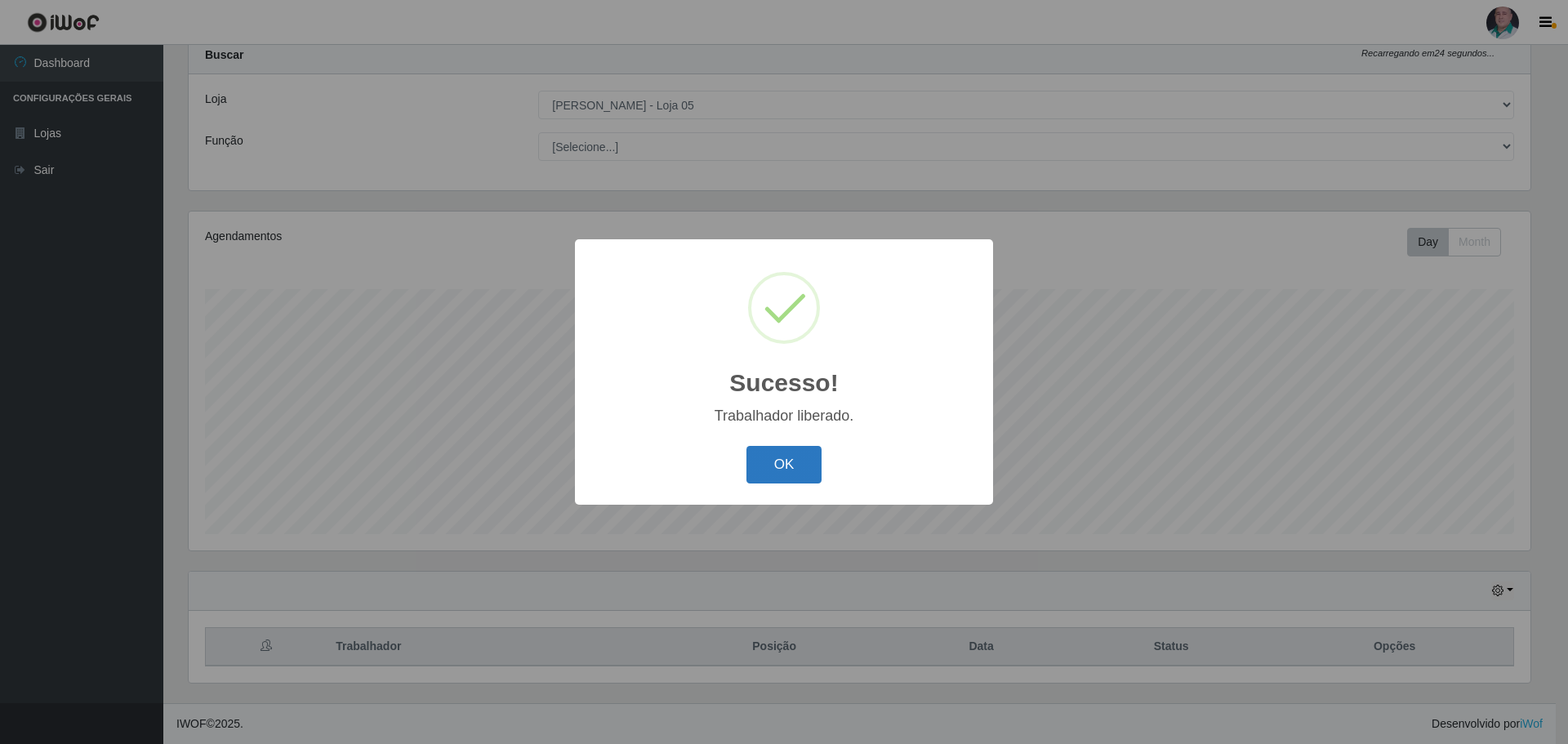
click at [776, 462] on button "OK" at bounding box center [785, 465] width 76 height 39
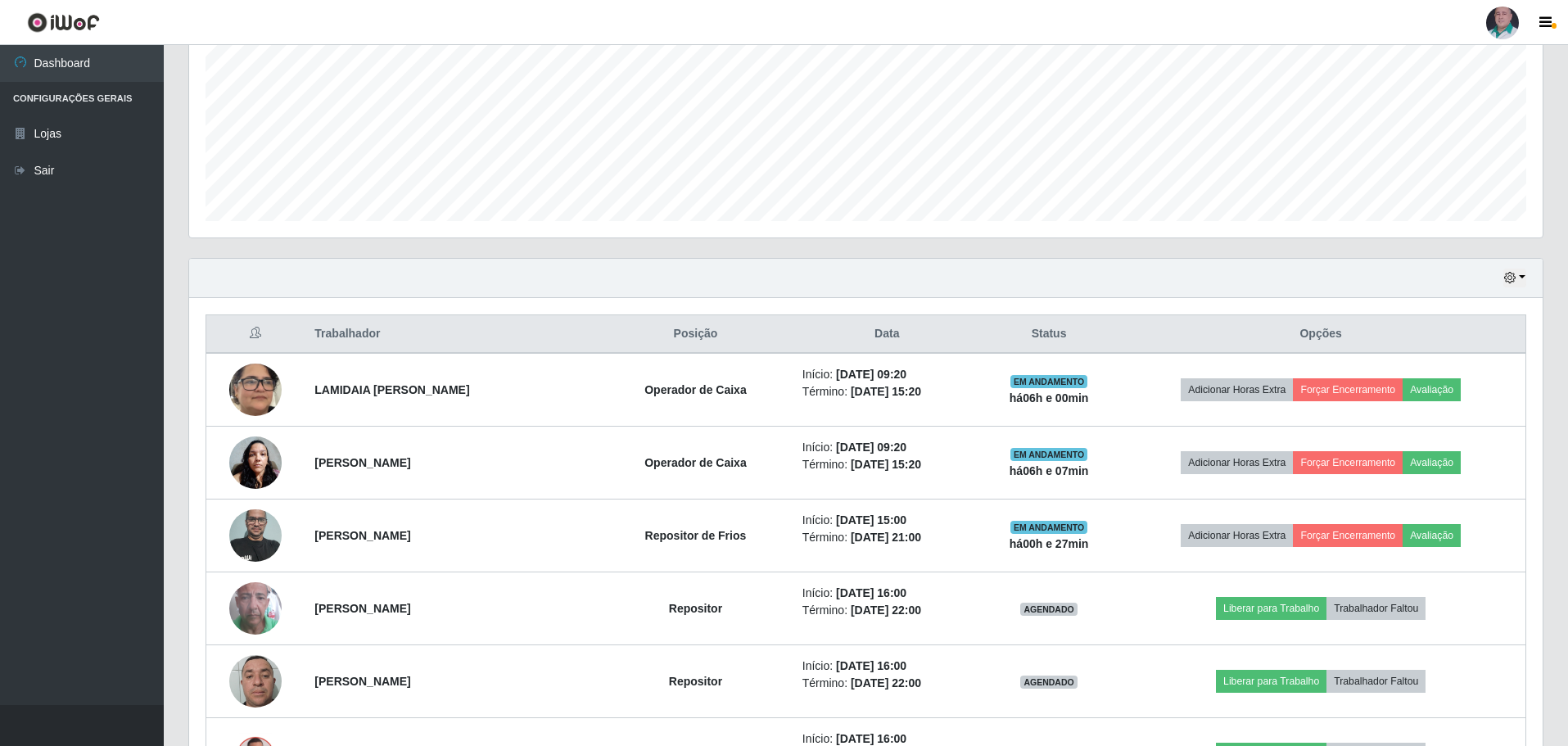
scroll to position [459, 0]
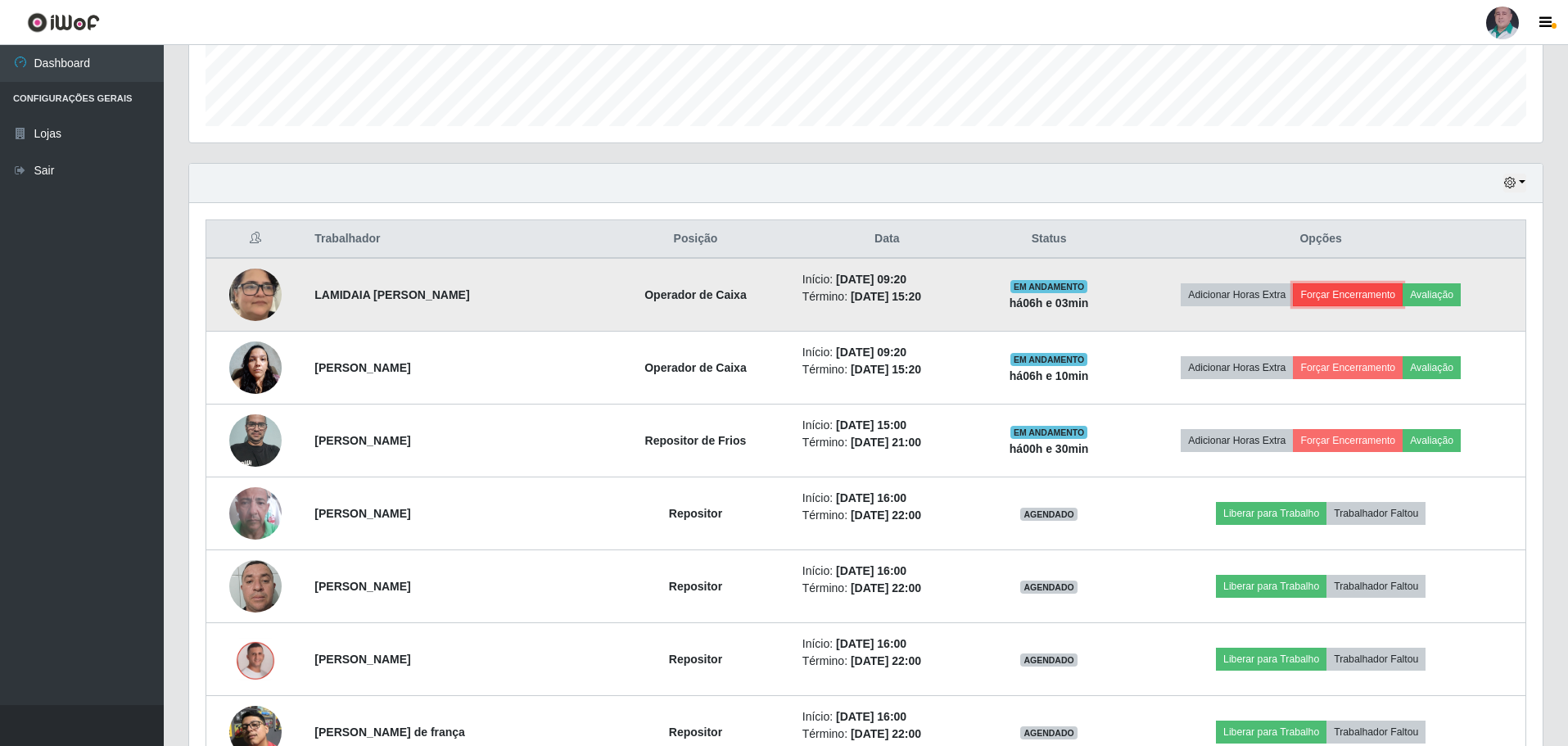
click at [1340, 290] on button "Forçar Encerramento" at bounding box center [1348, 295] width 109 height 23
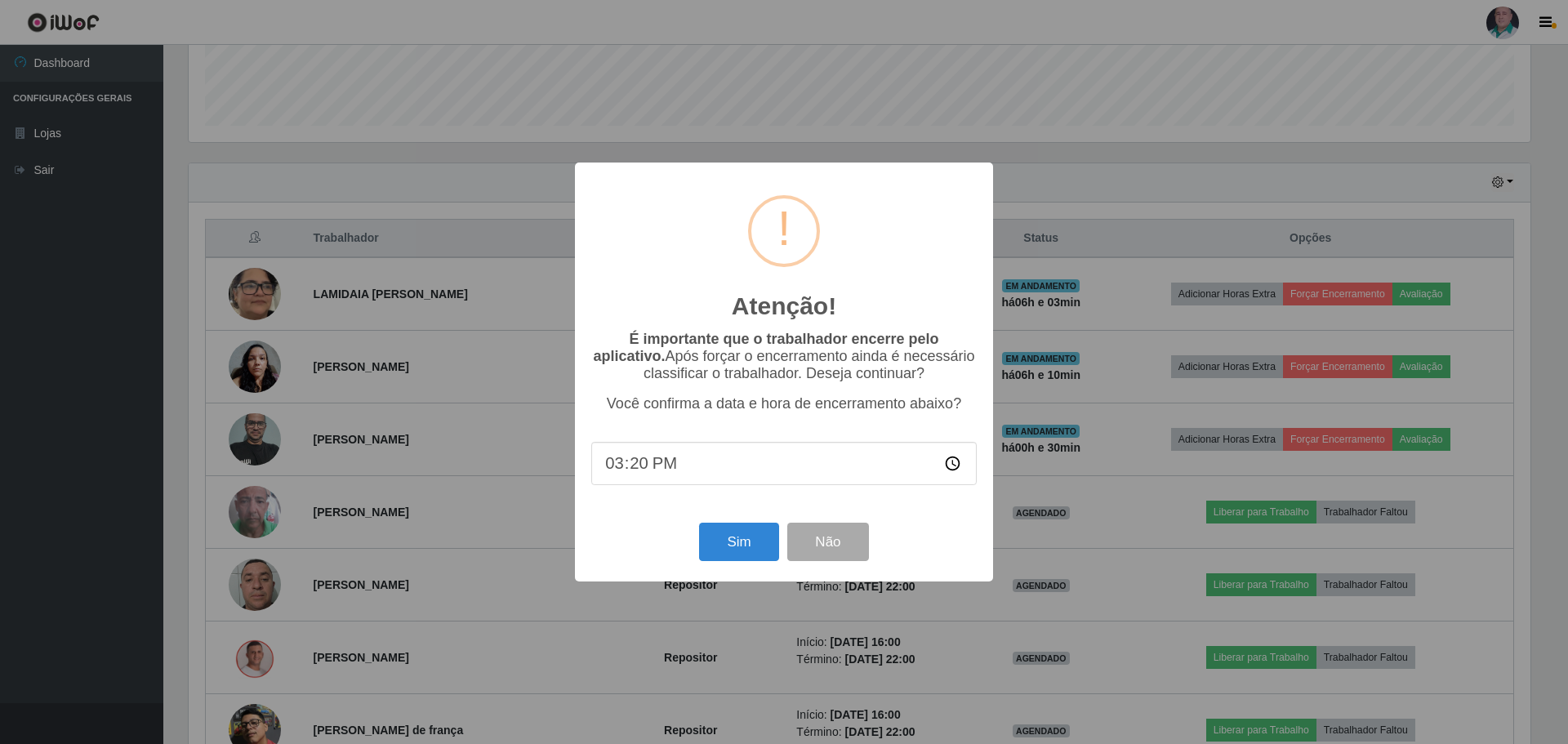
click at [723, 465] on input "15:20" at bounding box center [784, 463] width 385 height 43
click at [682, 466] on input "15:20" at bounding box center [784, 463] width 385 height 43
click at [648, 466] on input "15:20" at bounding box center [784, 463] width 385 height 43
click at [647, 473] on input "15:20" at bounding box center [784, 463] width 385 height 43
click at [641, 470] on input "15:20" at bounding box center [784, 463] width 385 height 43
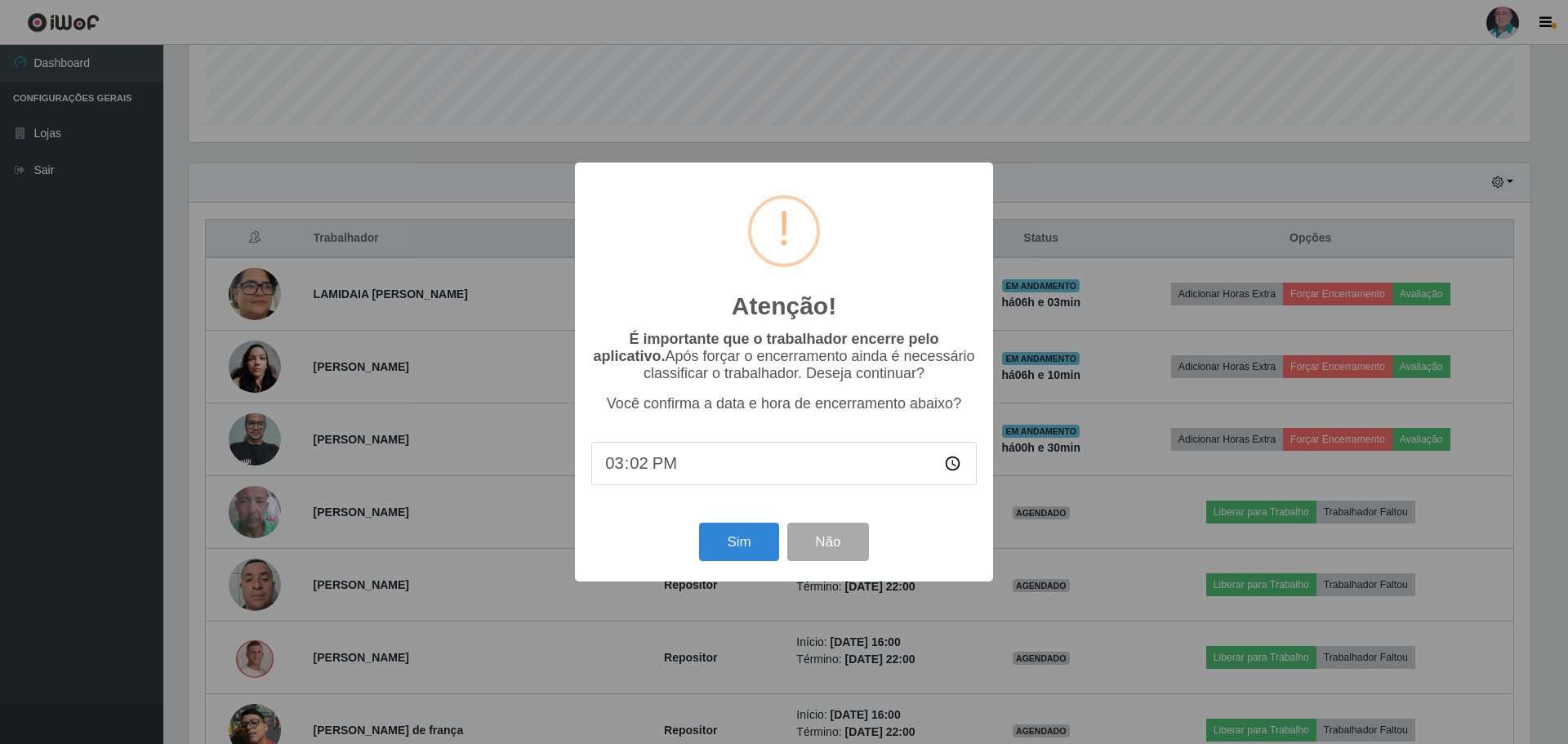
type input "15:28"
click at [733, 543] on button "Sim" at bounding box center [739, 542] width 79 height 39
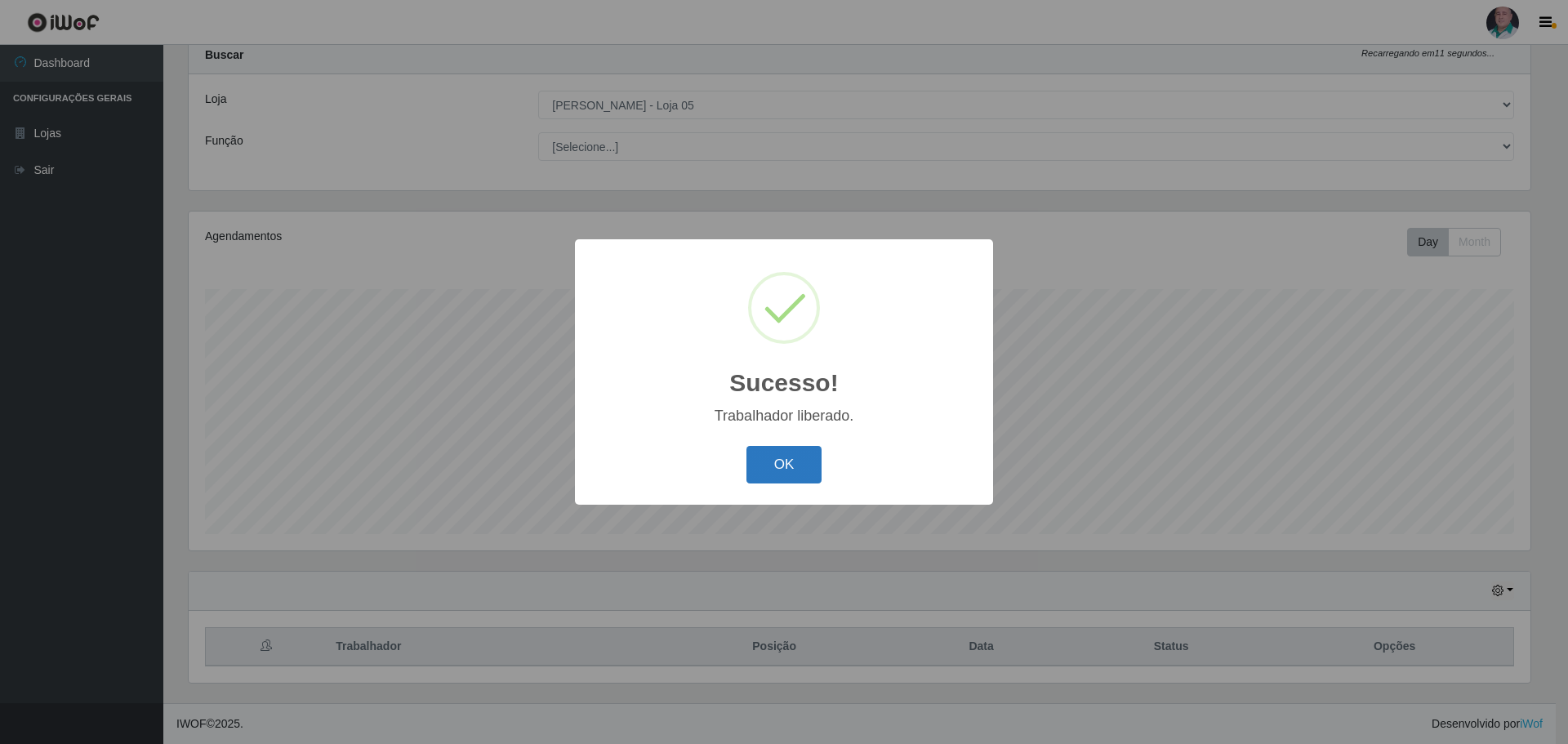
click at [778, 474] on button "OK" at bounding box center [785, 465] width 76 height 39
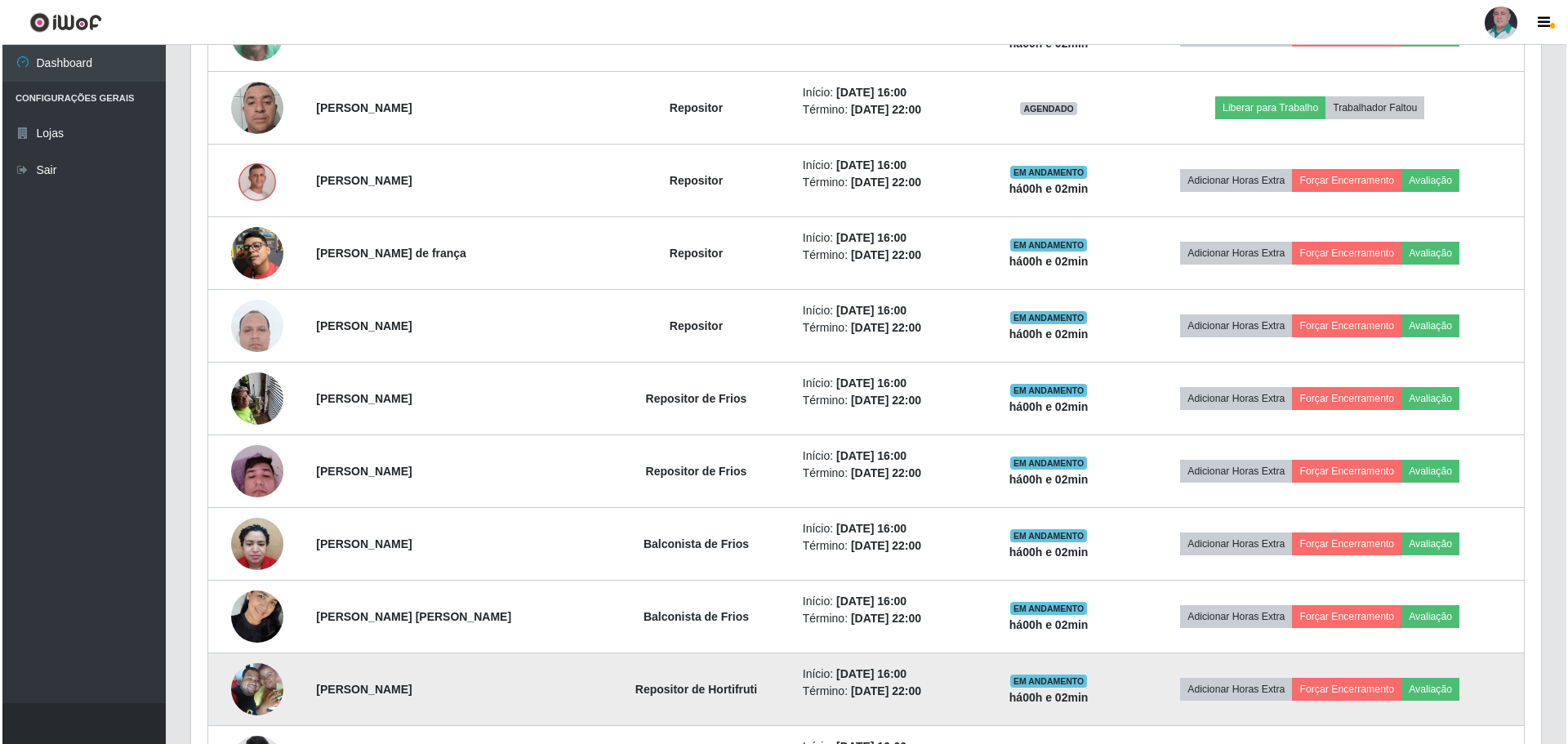
scroll to position [1030, 0]
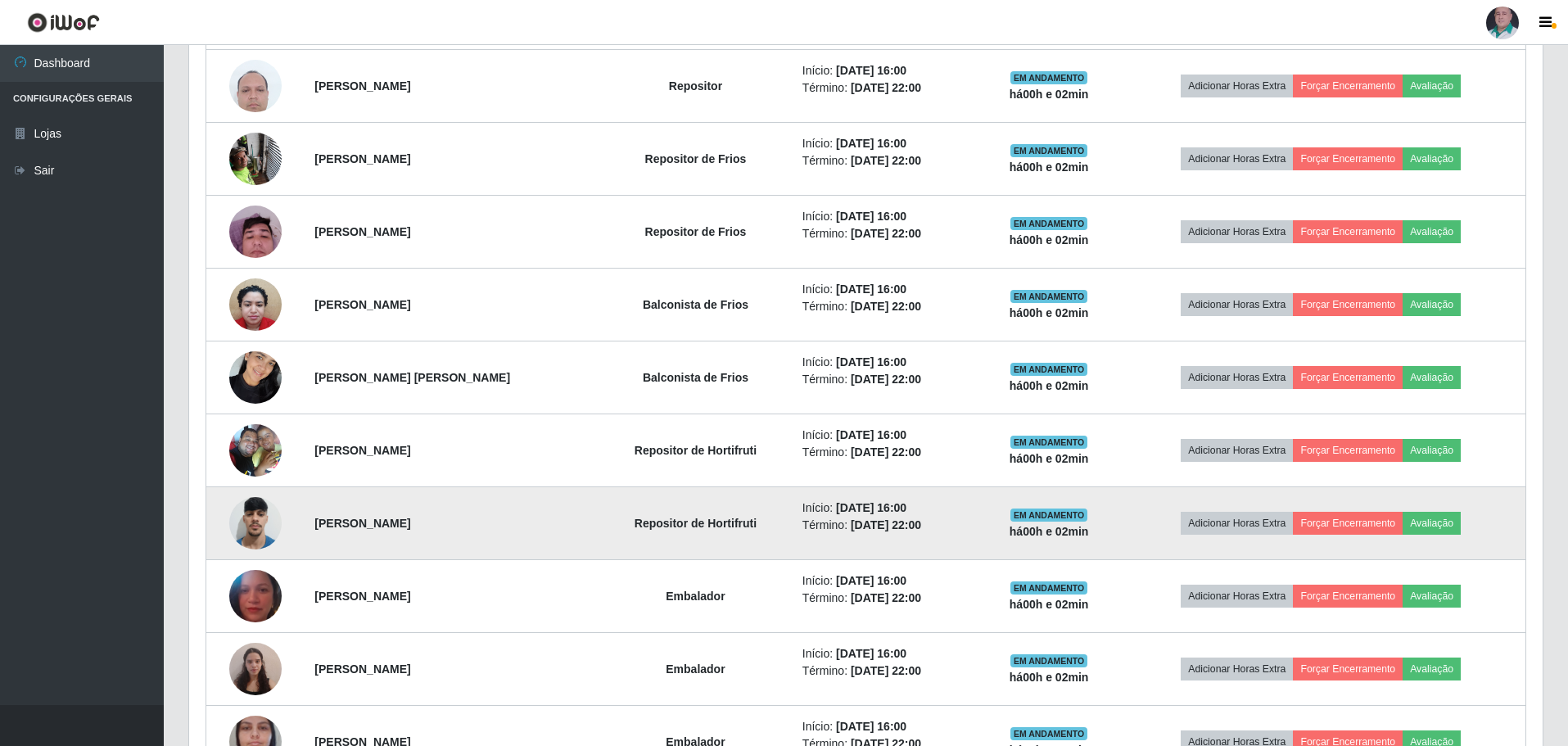
click at [265, 531] on img at bounding box center [255, 522] width 52 height 70
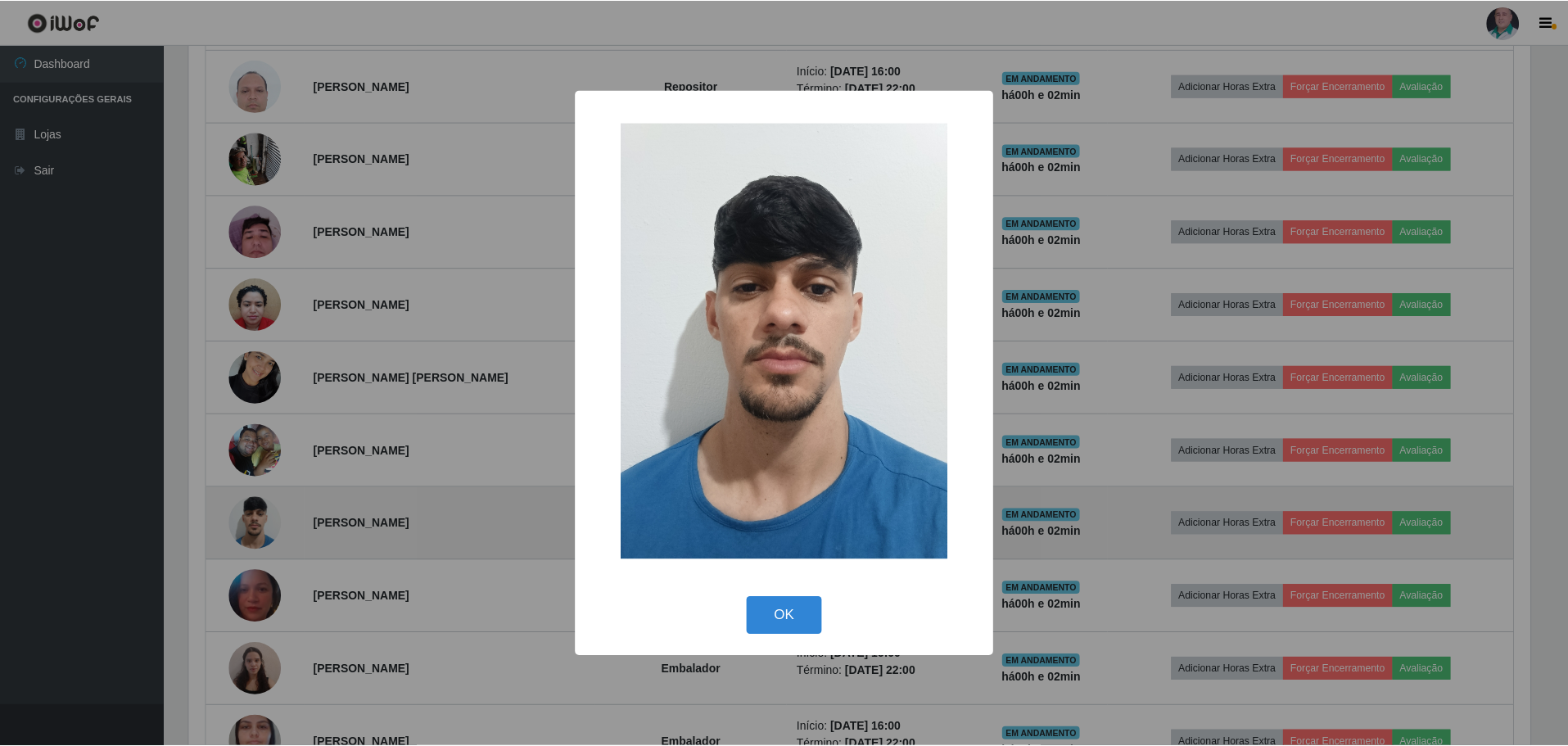
scroll to position [339, 1345]
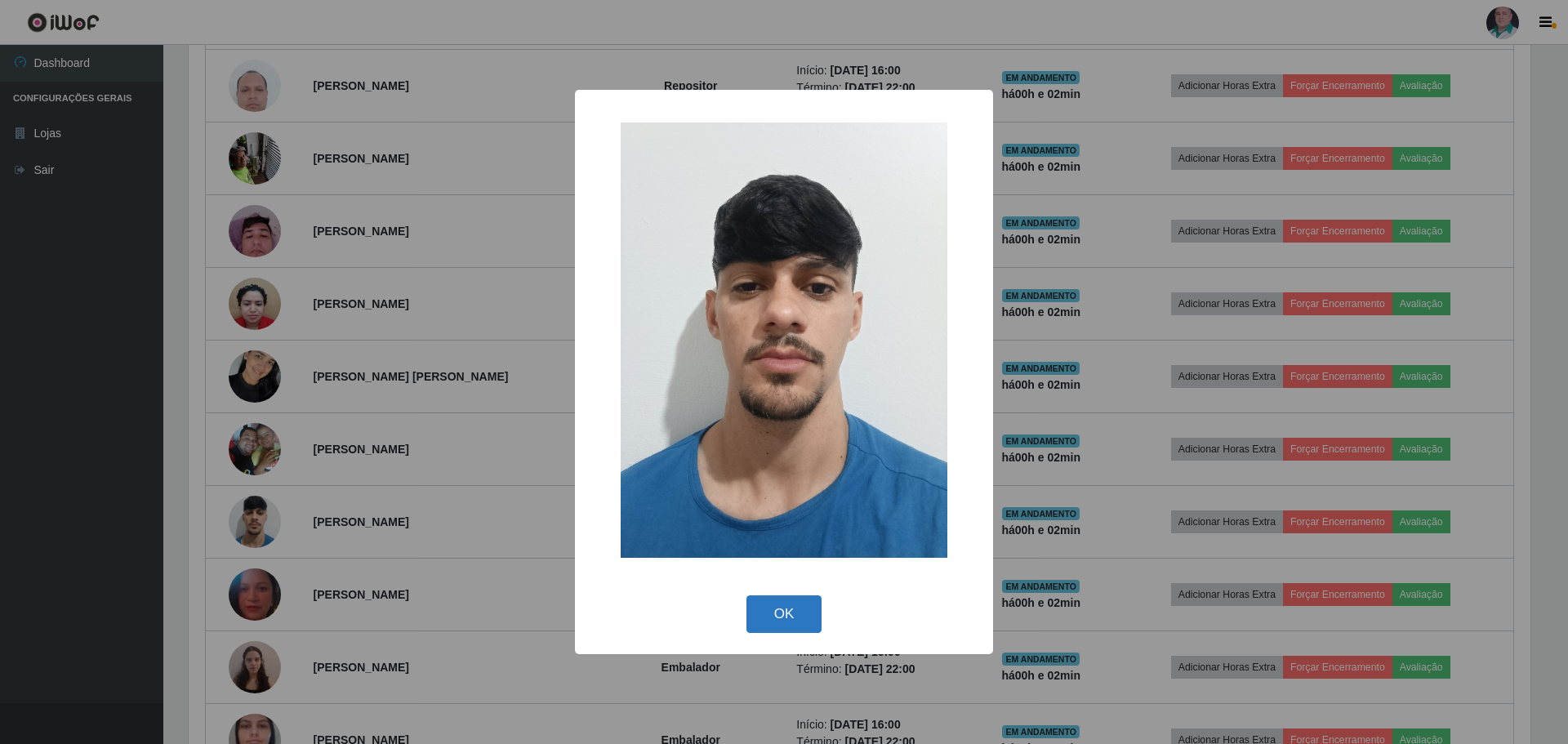
click at [775, 609] on button "OK" at bounding box center [785, 615] width 76 height 39
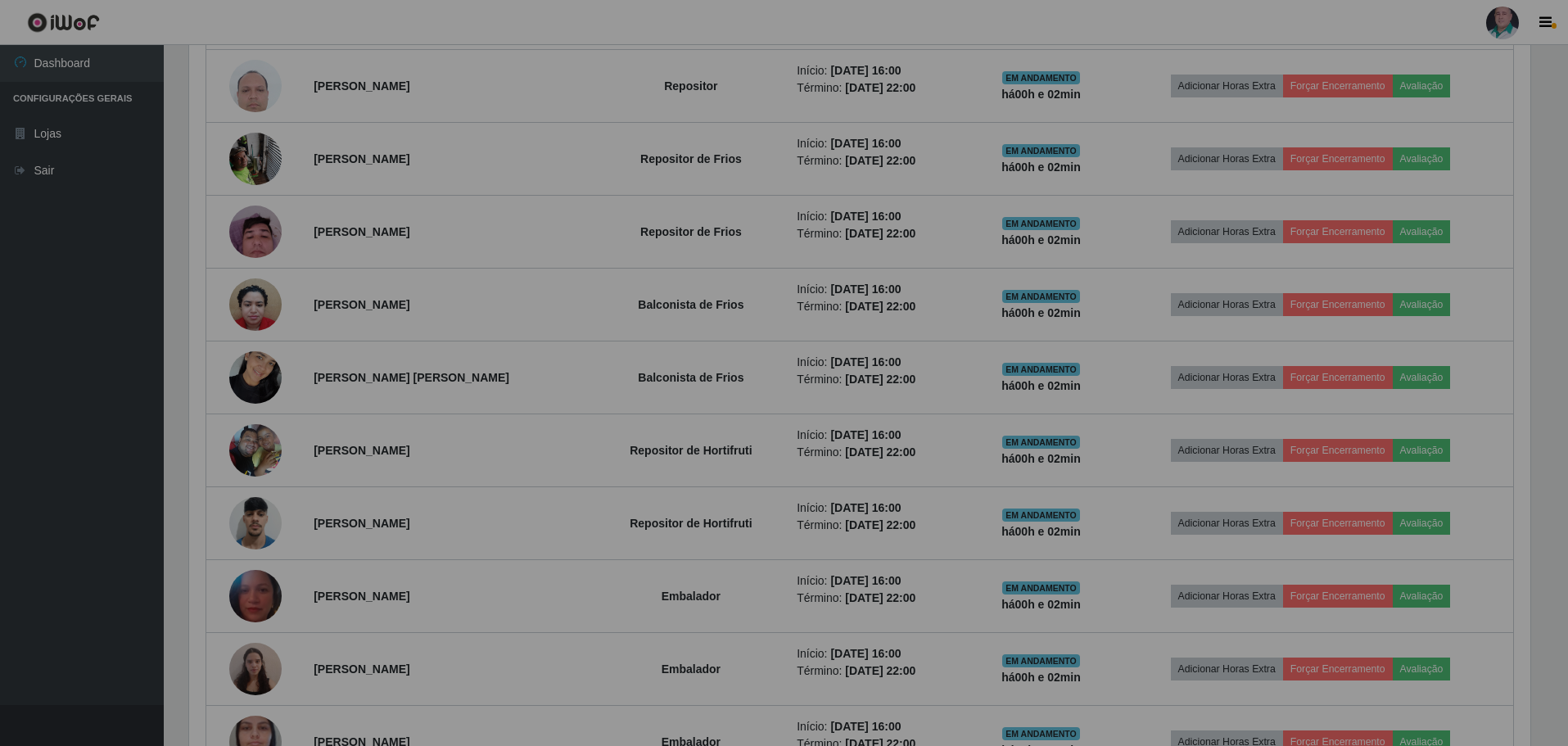
scroll to position [339, 1354]
